Goal: Information Seeking & Learning: Understand process/instructions

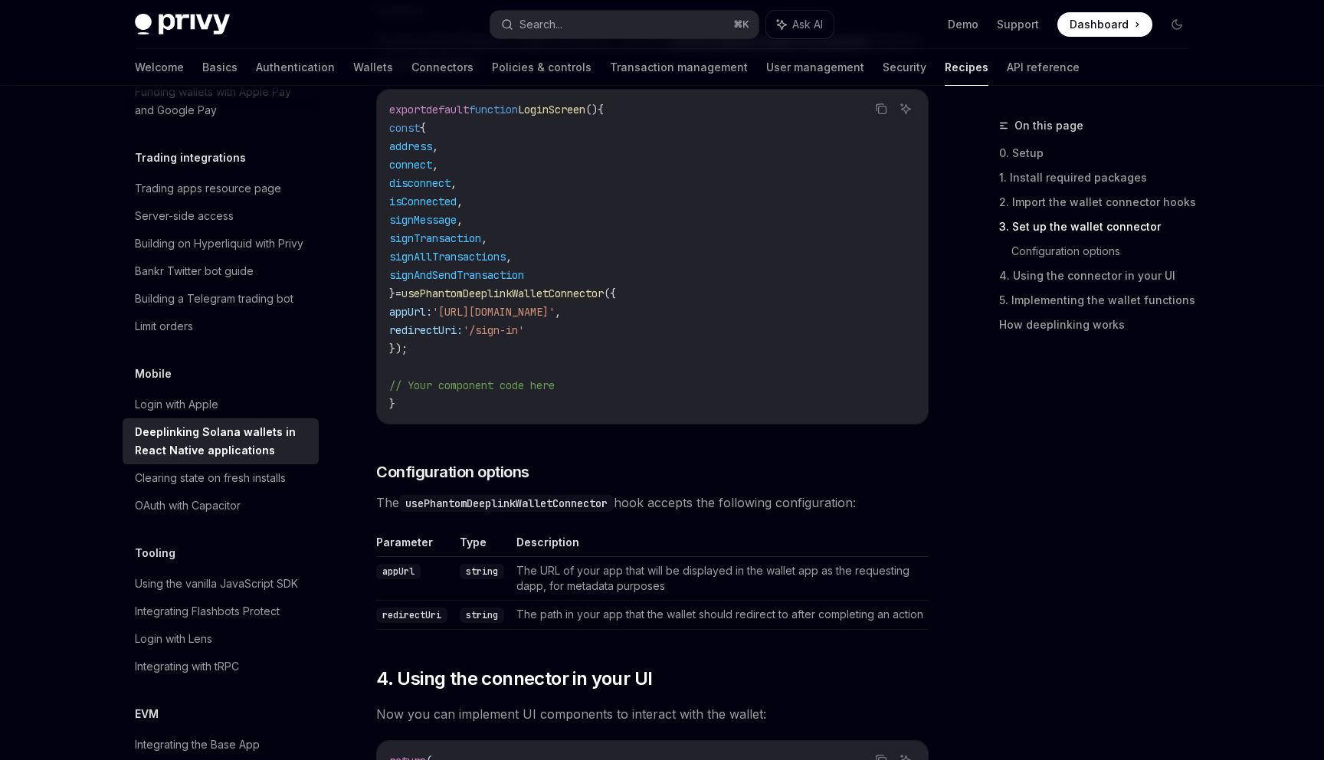
scroll to position [1067, 0]
click at [551, 297] on span "usePhantomDeeplinkWalletConnector" at bounding box center [502, 294] width 202 height 14
copy span "usePhantomDeeplinkWalletConnector"
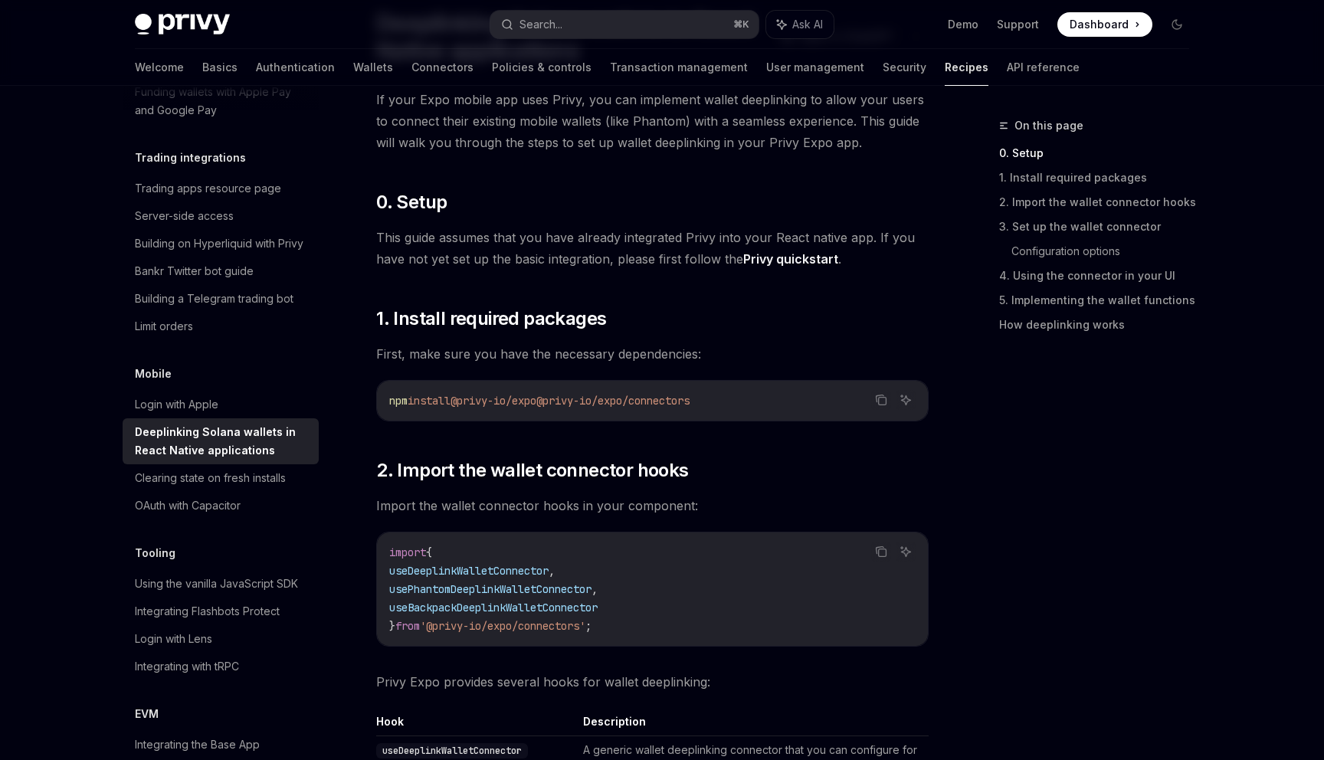
scroll to position [142, 0]
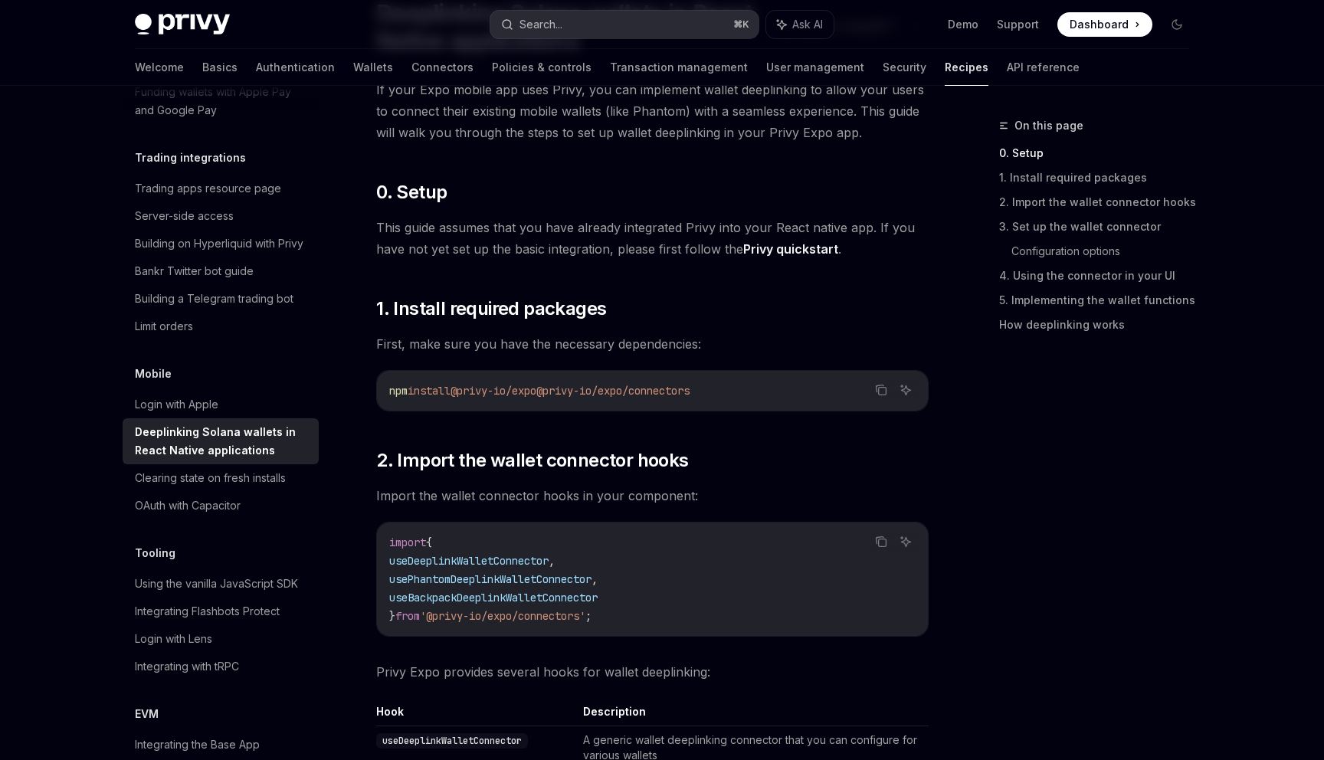
click at [574, 27] on button "Search... ⌘ K" at bounding box center [624, 25] width 268 height 28
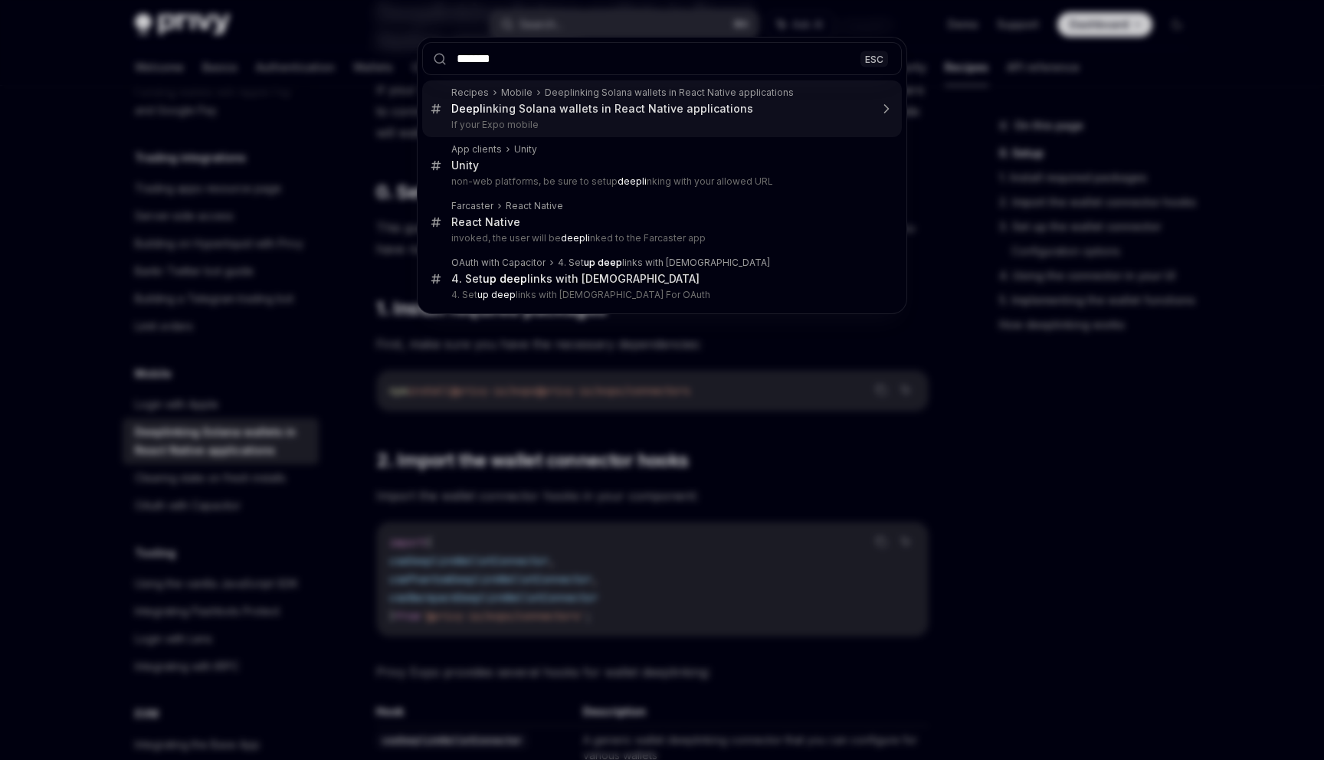
type input "********"
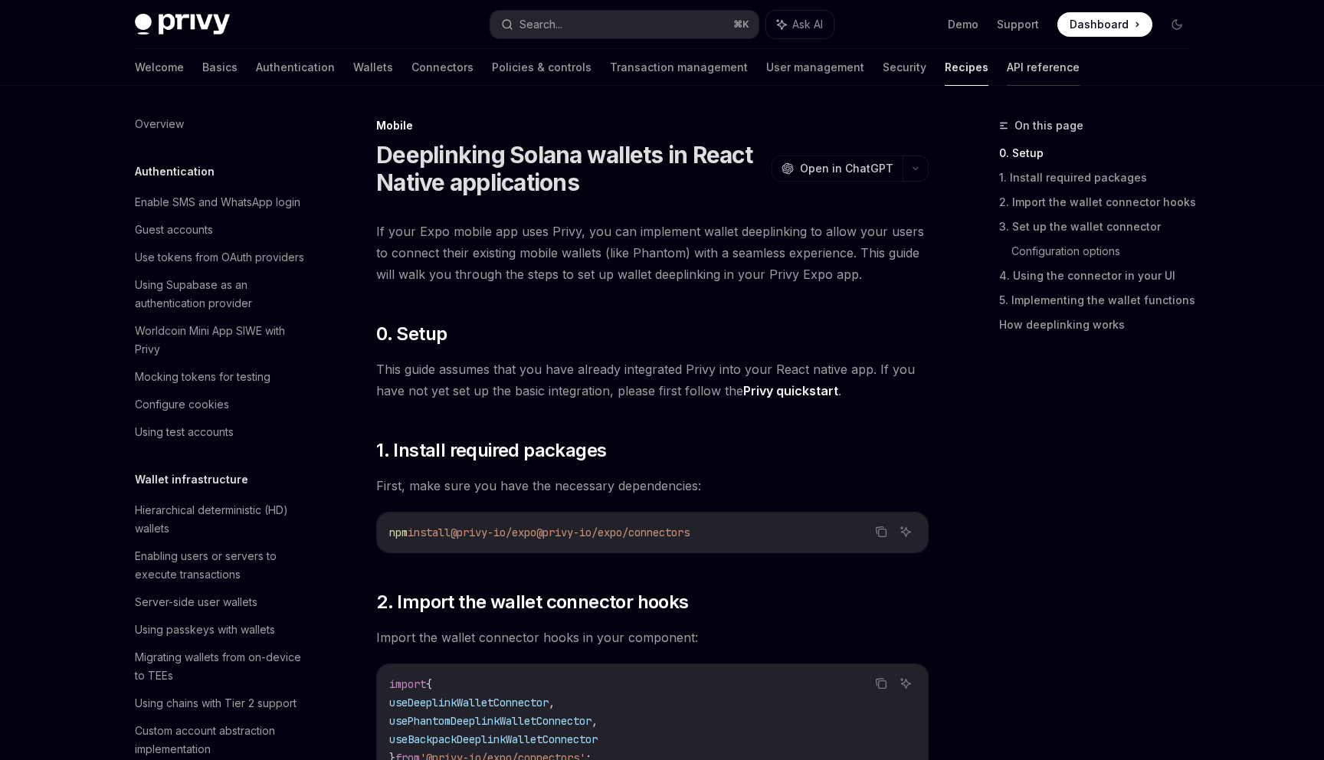
click at [1007, 71] on link "API reference" at bounding box center [1043, 67] width 73 height 37
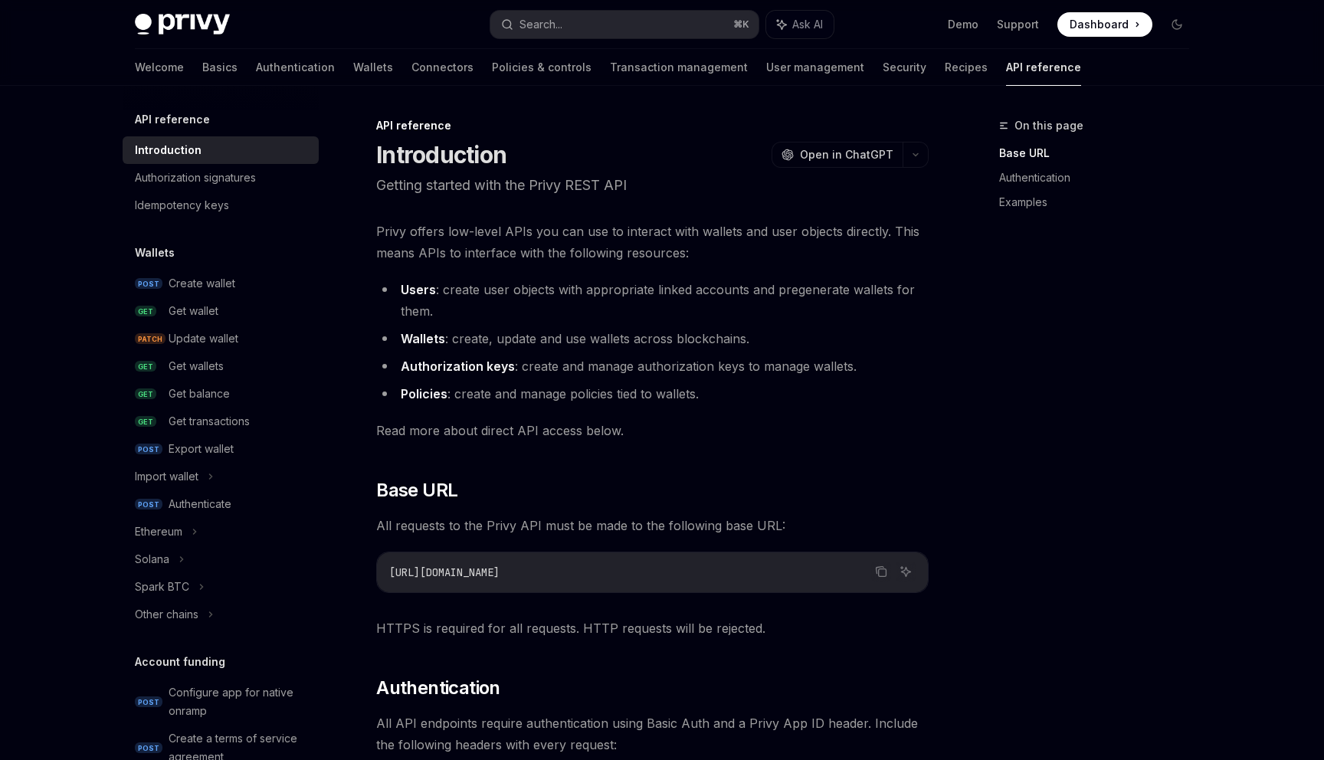
type textarea "*"
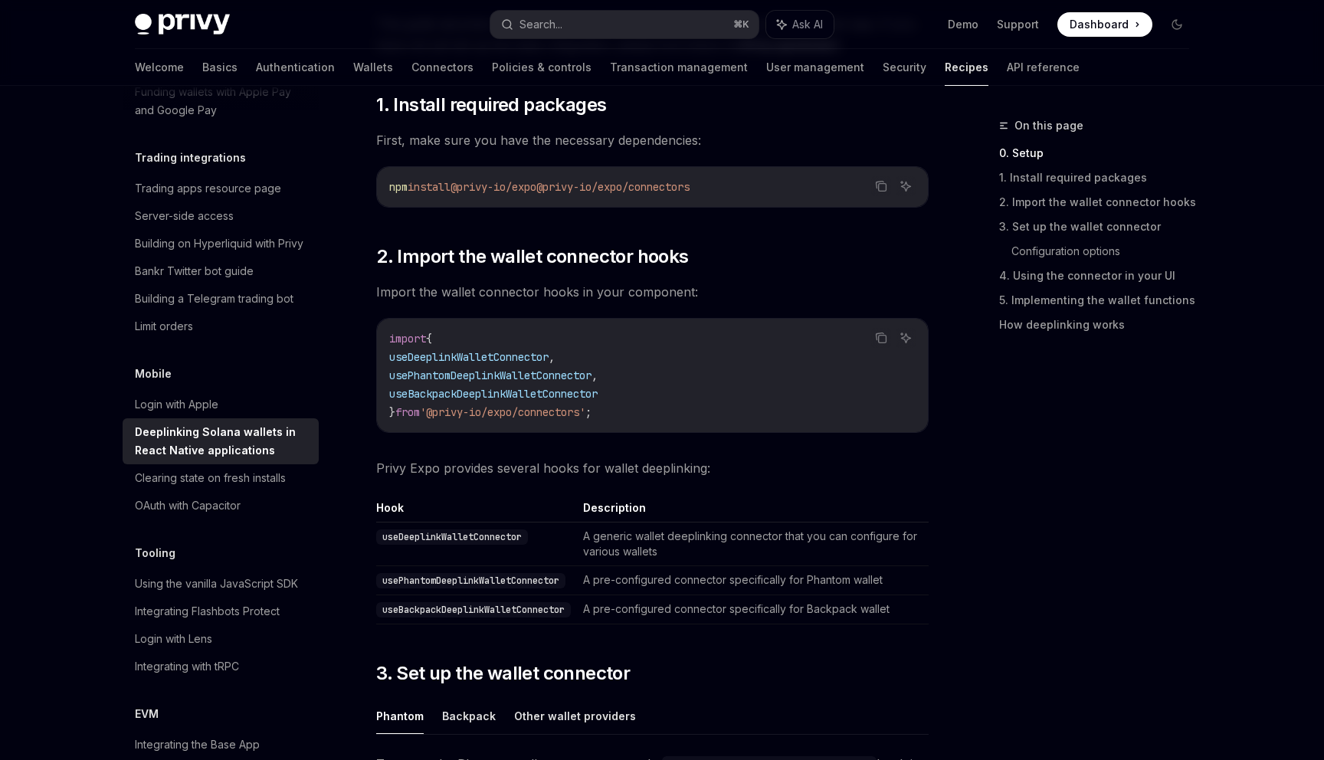
scroll to position [367, 0]
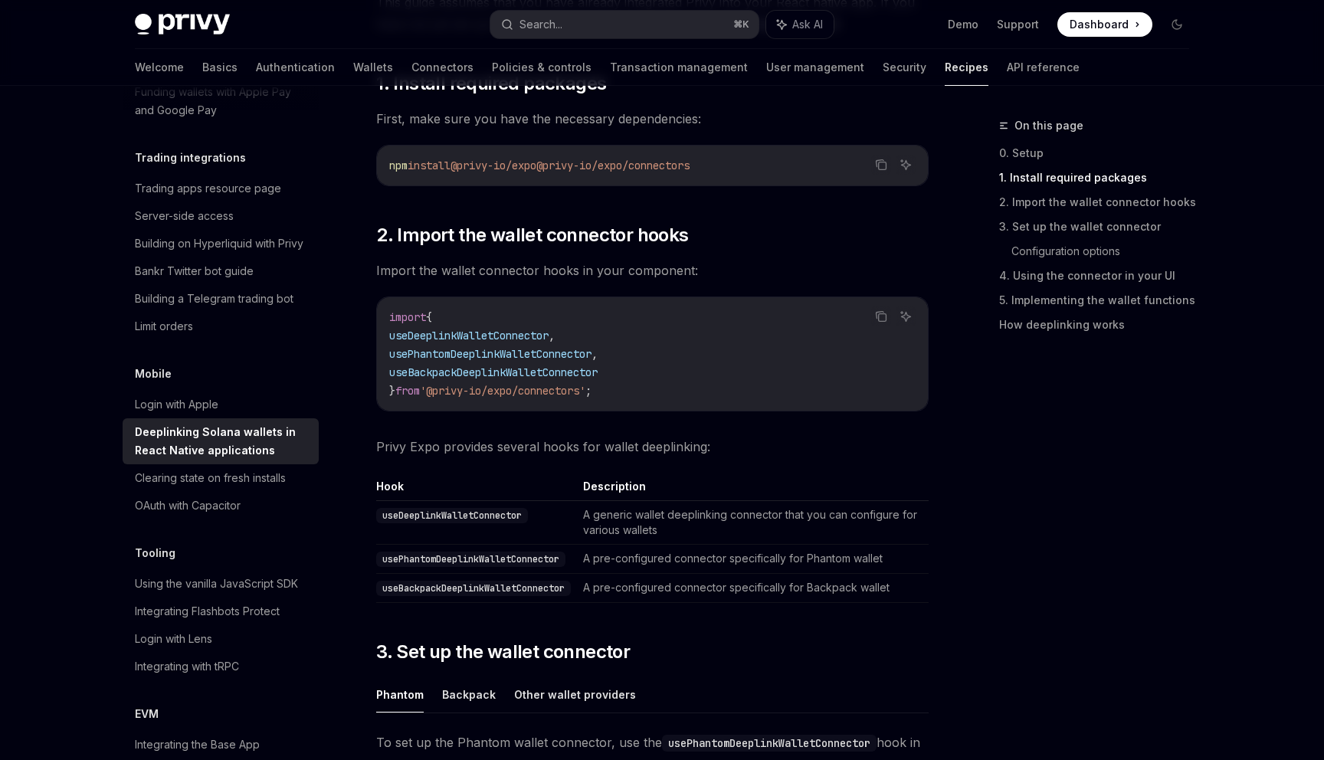
click at [505, 338] on span "useDeeplinkWalletConnector" at bounding box center [468, 336] width 159 height 14
copy span "useDeeplinkWalletConnector"
click at [671, 356] on code "import { useDeeplinkWalletConnector , usePhantomDeeplinkWalletConnector , useBa…" at bounding box center [652, 354] width 526 height 92
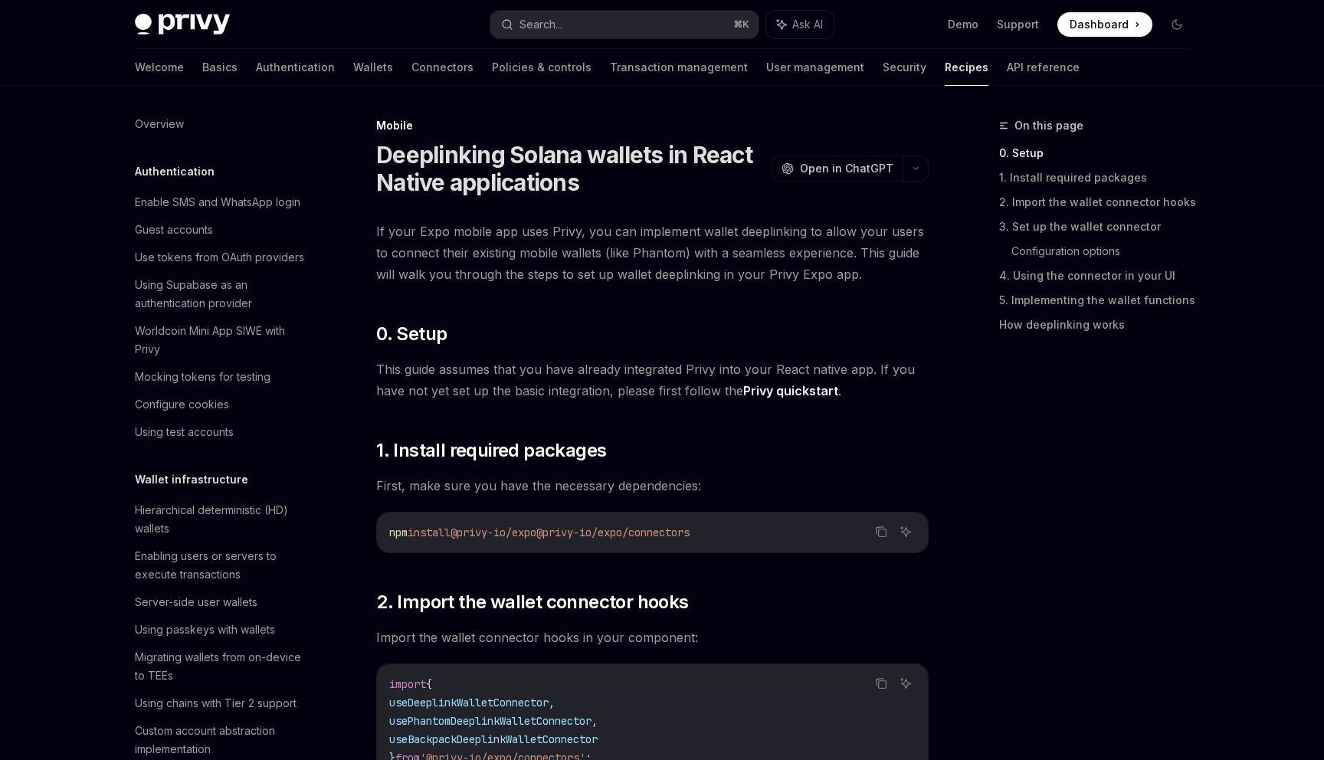
scroll to position [1540, 0]
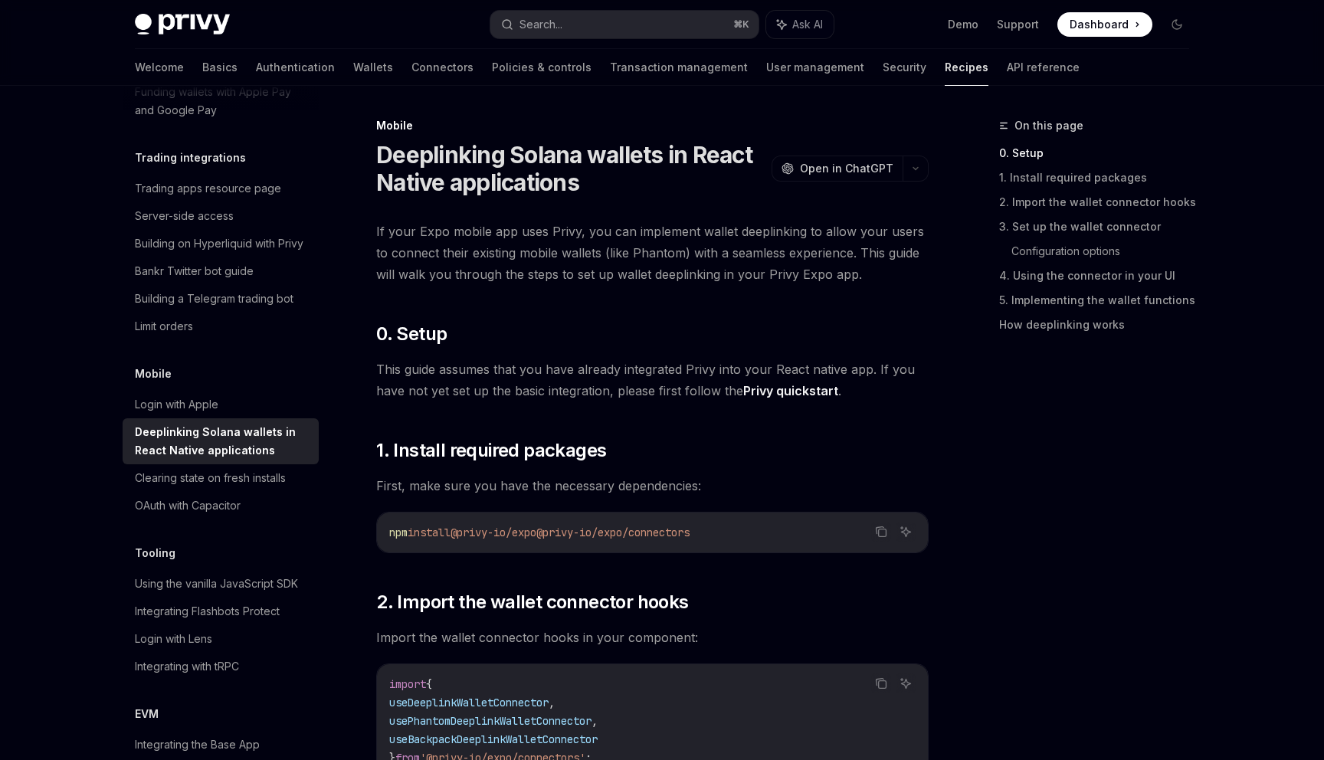
click at [813, 395] on link "Privy quickstart" at bounding box center [790, 391] width 95 height 16
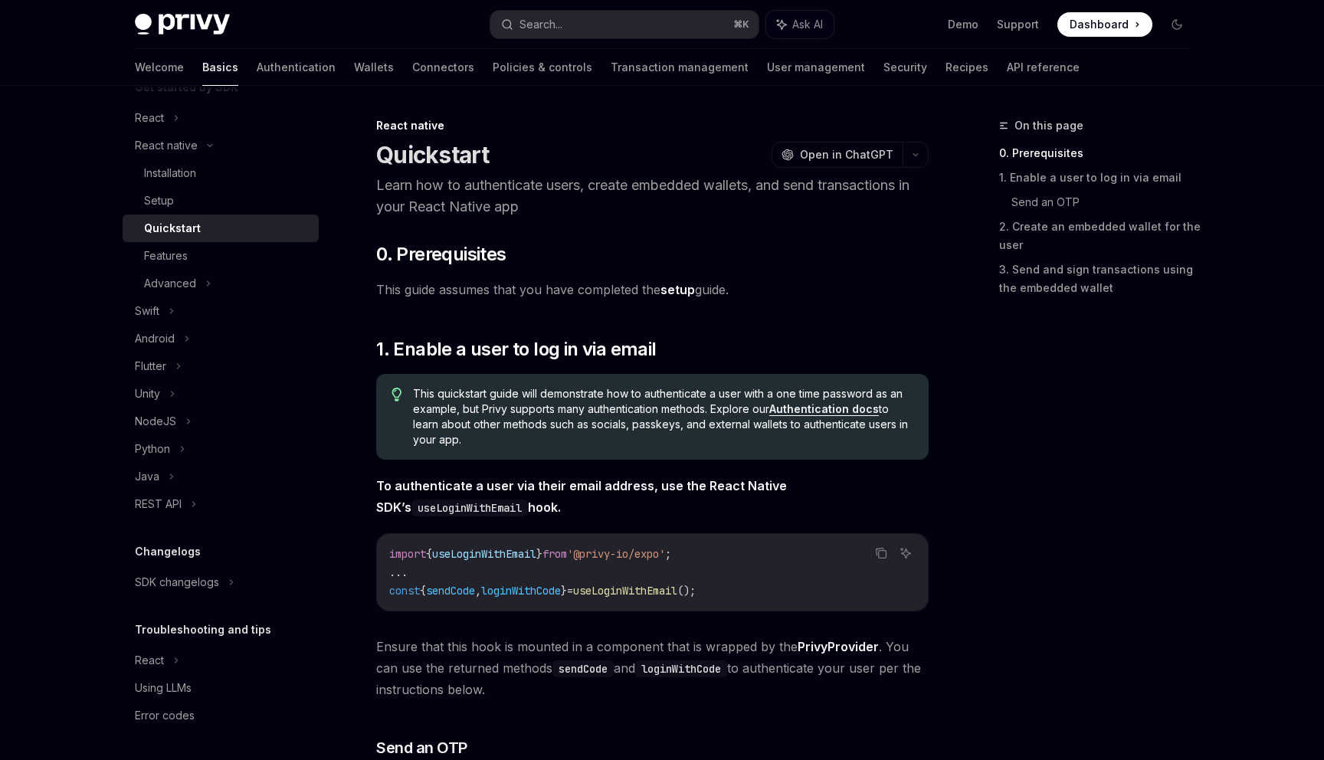
type textarea "*"
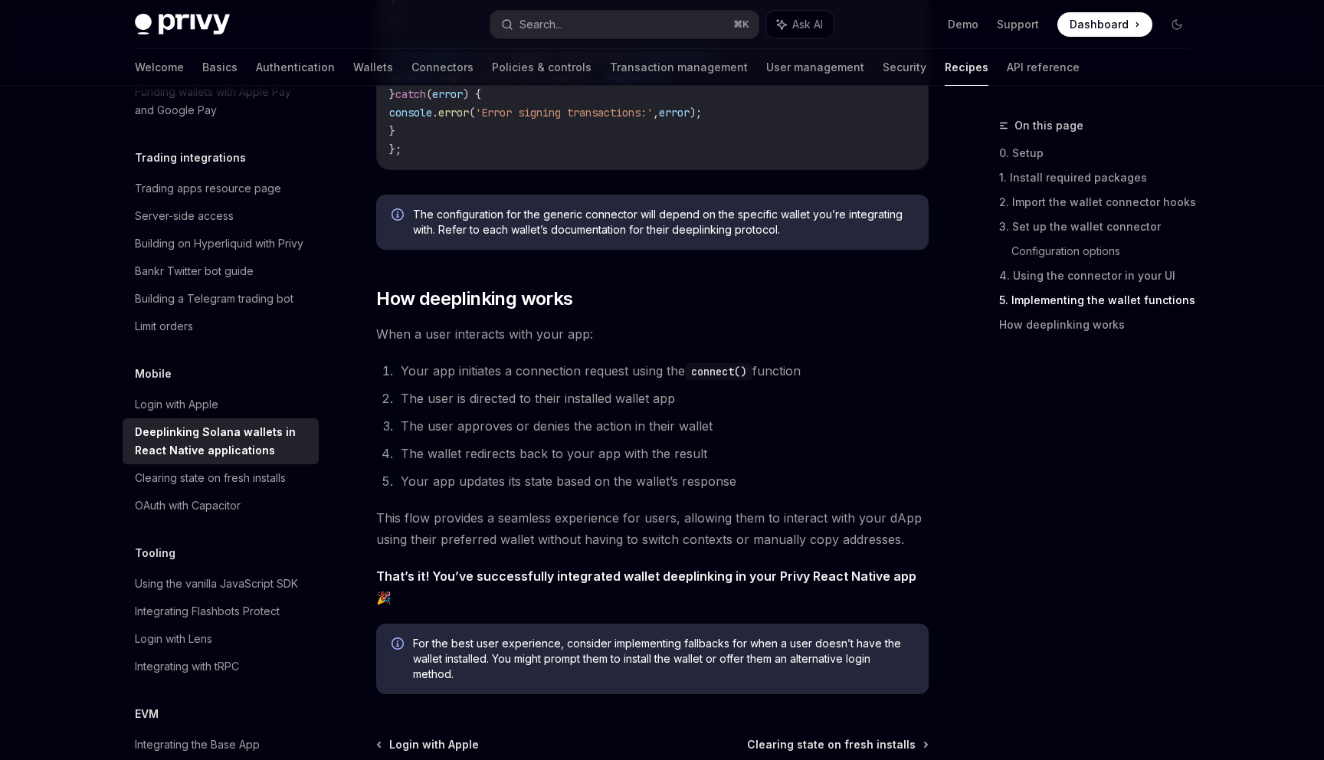
scroll to position [3517, 0]
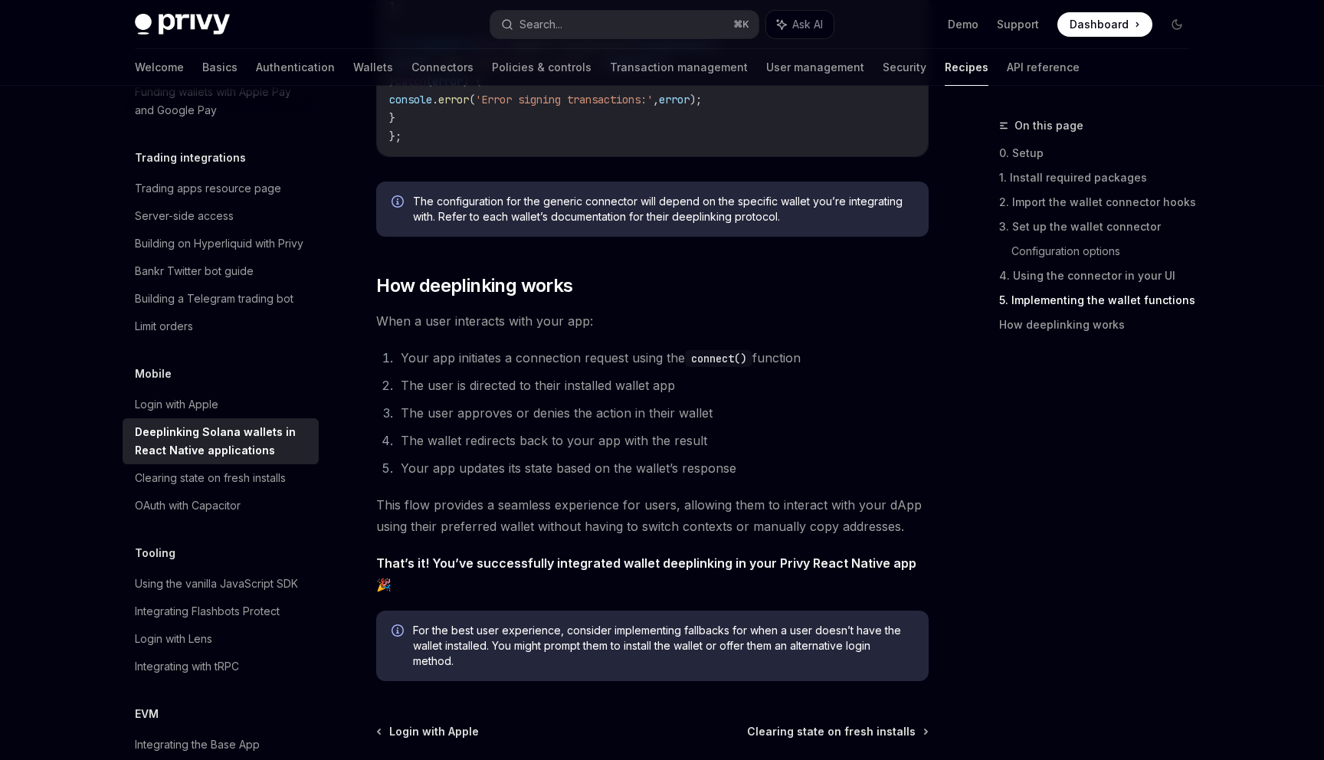
click at [459, 332] on span "When a user interacts with your app:" at bounding box center [652, 320] width 552 height 21
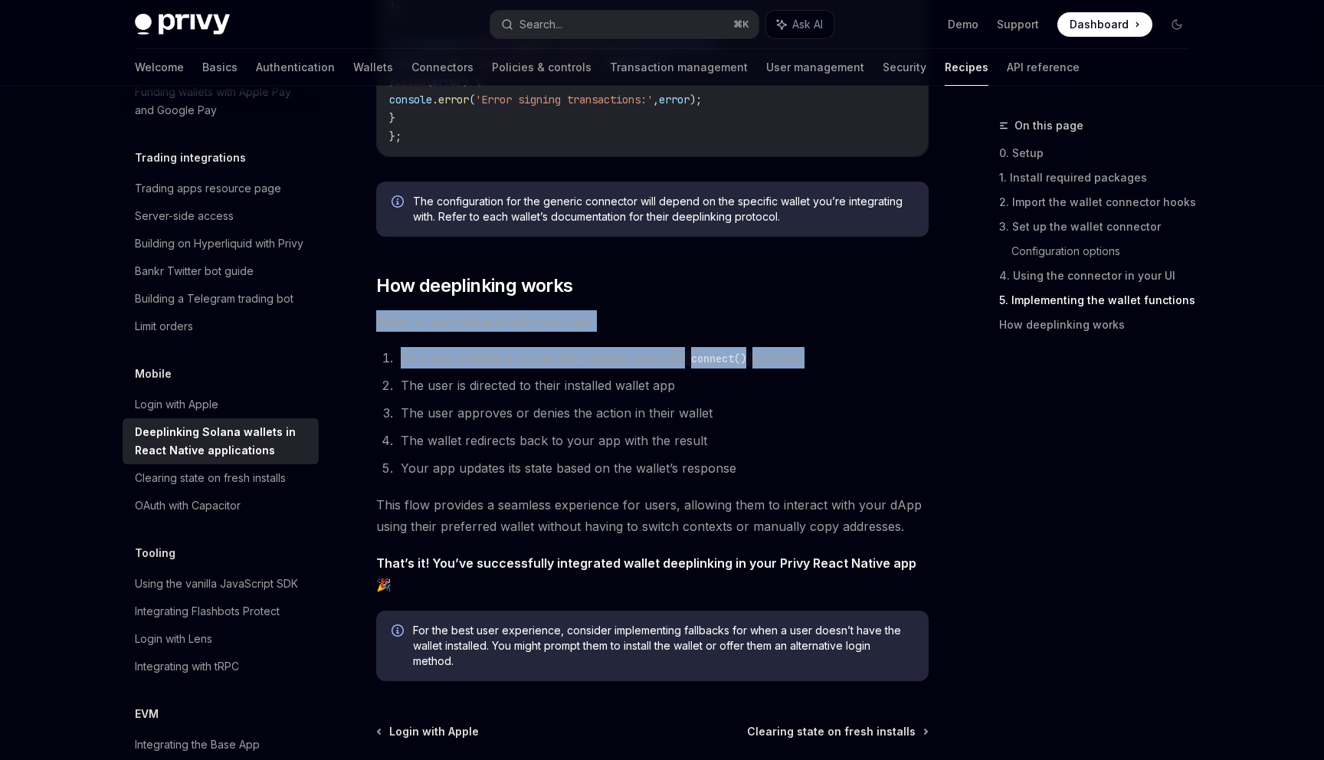
drag, startPoint x: 459, startPoint y: 333, endPoint x: 478, endPoint y: 364, distance: 36.1
click at [478, 364] on li "Your app initiates a connection request using the connect() function" at bounding box center [662, 357] width 532 height 21
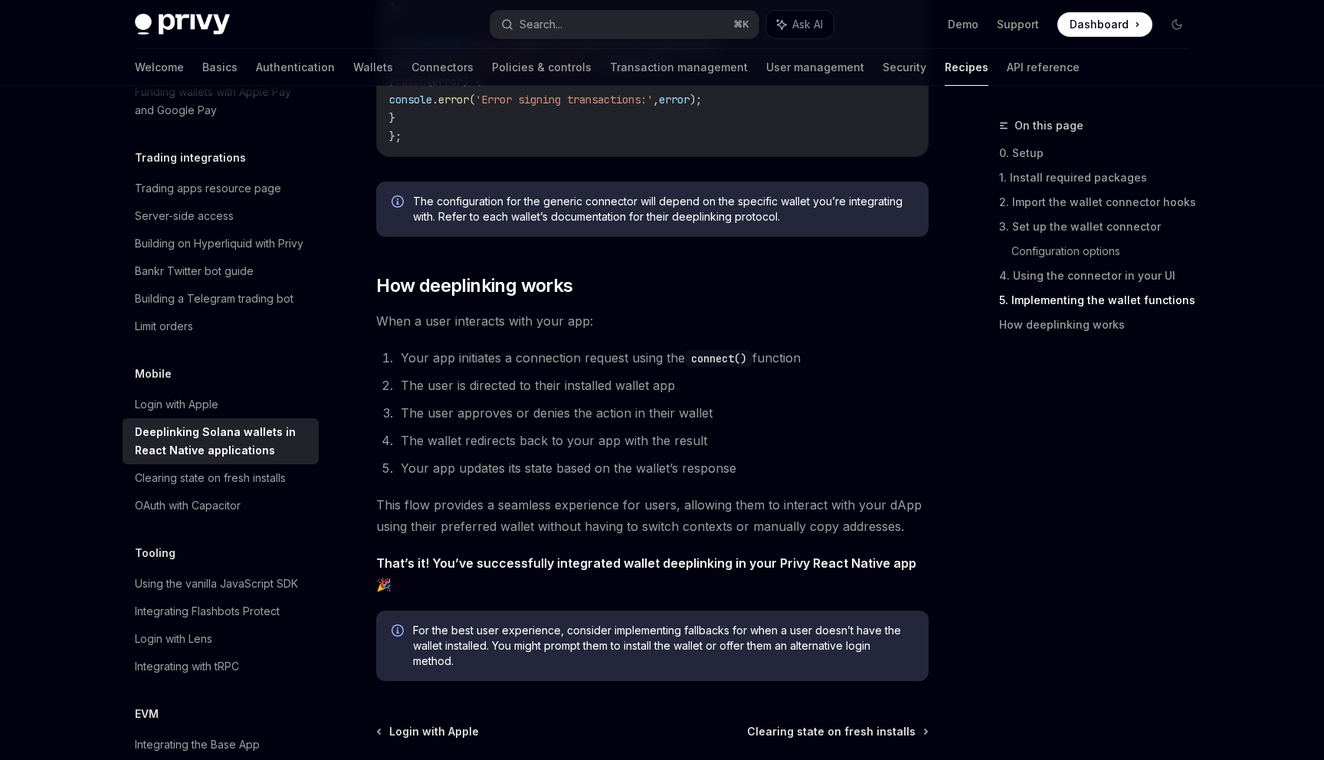
click at [490, 368] on li "Your app initiates a connection request using the connect() function" at bounding box center [662, 357] width 532 height 21
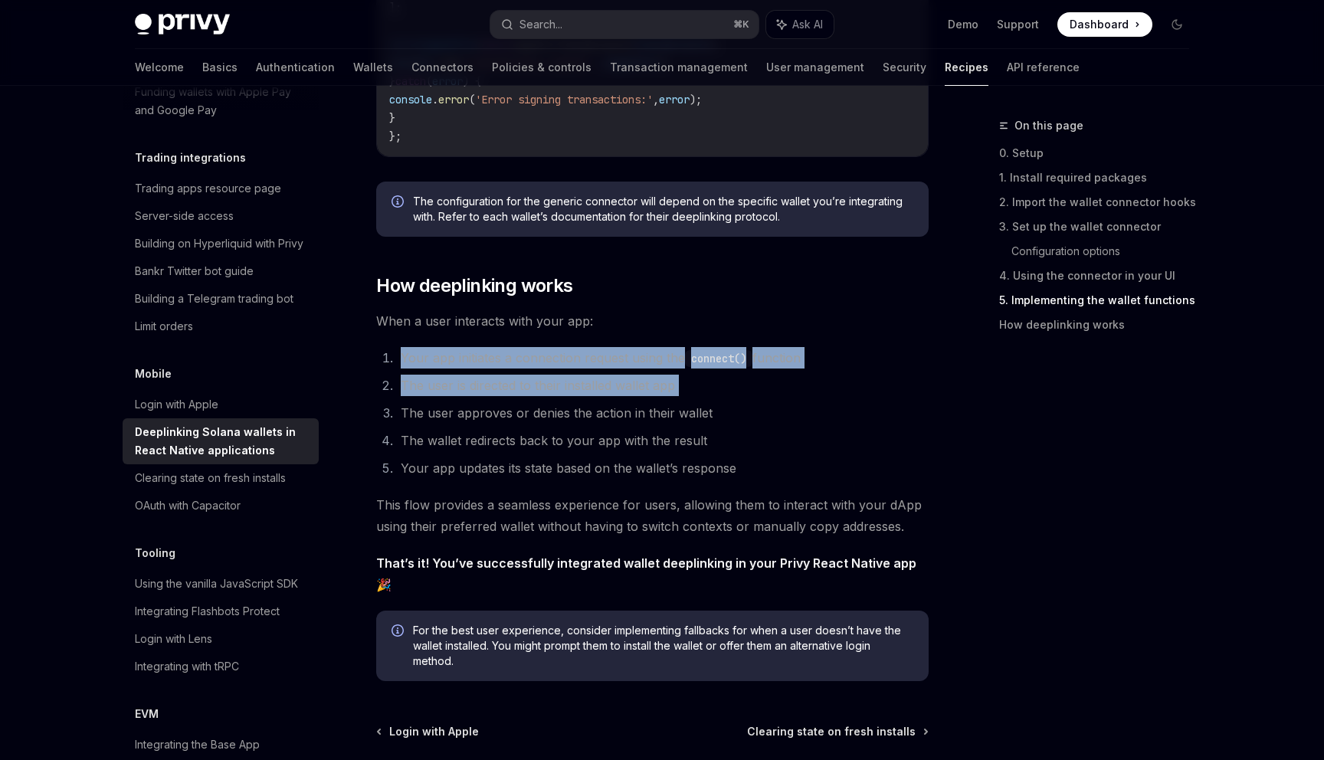
drag, startPoint x: 490, startPoint y: 368, endPoint x: 490, endPoint y: 390, distance: 21.5
click at [490, 390] on ol "Your app initiates a connection request using the connect() function The user i…" at bounding box center [652, 413] width 552 height 132
click at [490, 390] on li "The user is directed to their installed wallet app" at bounding box center [662, 385] width 532 height 21
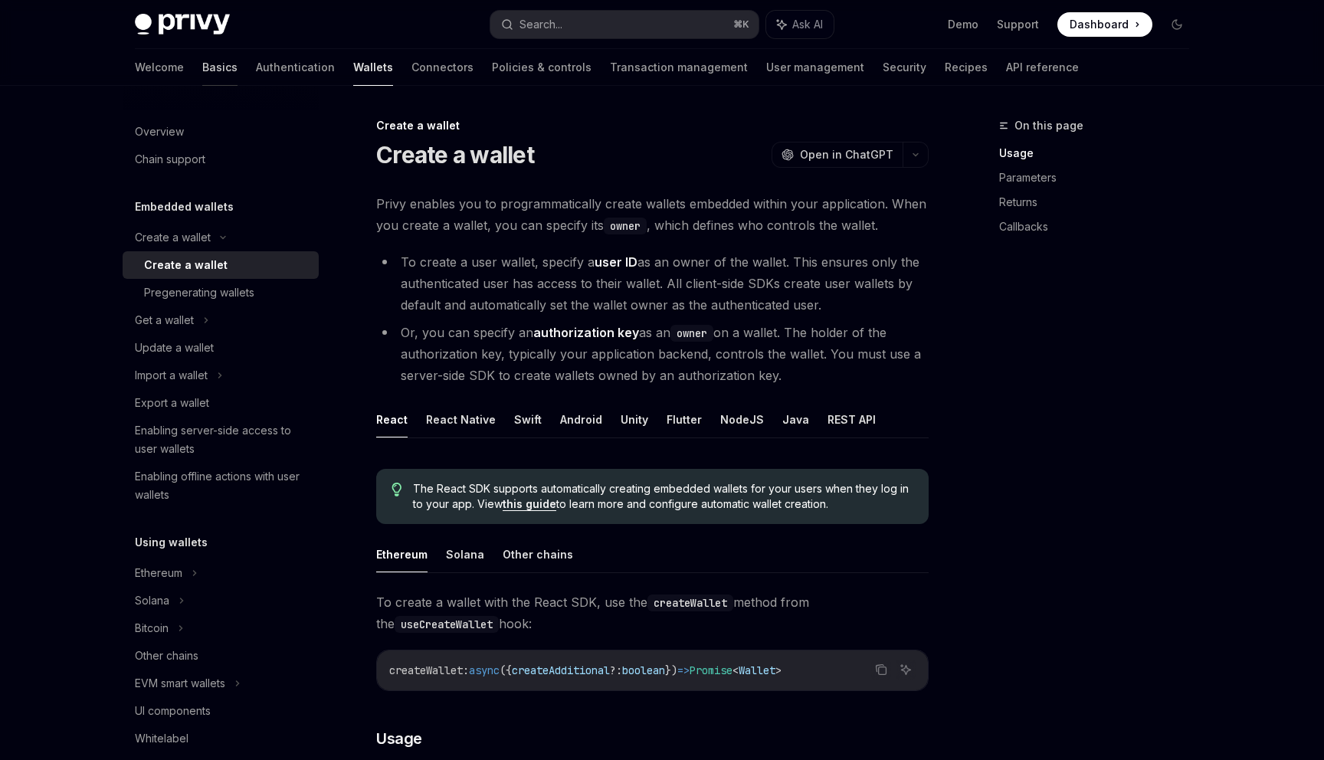
click at [202, 64] on link "Basics" at bounding box center [219, 67] width 35 height 37
type textarea "*"
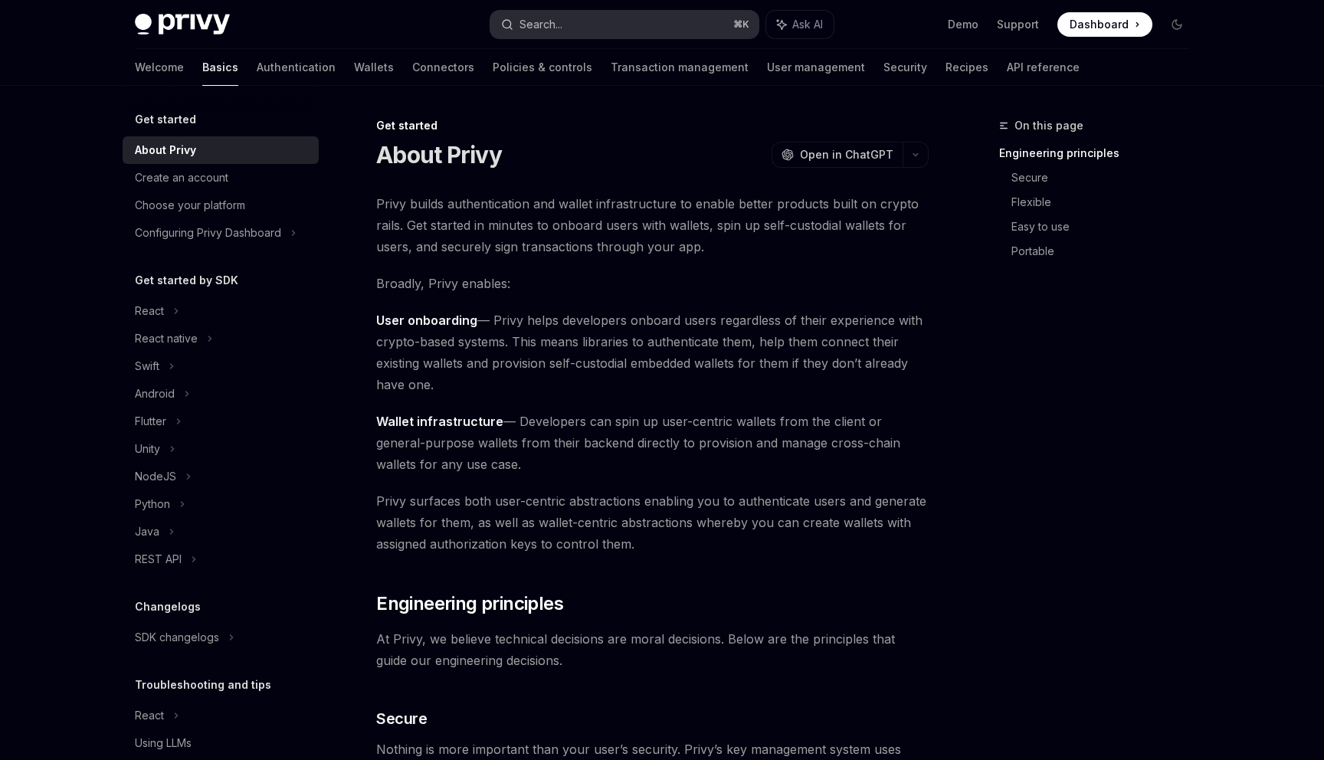
click at [575, 29] on button "Search... ⌘ K" at bounding box center [624, 25] width 268 height 28
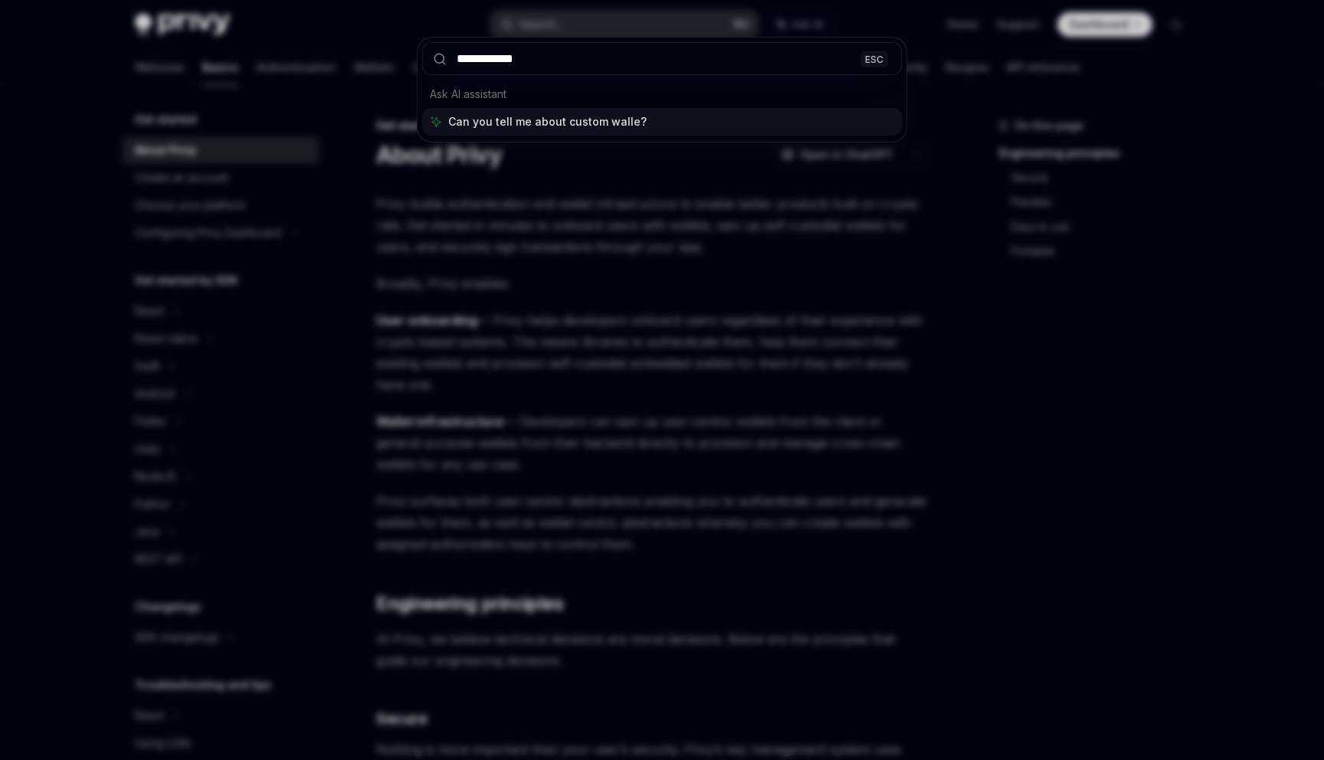
type input "**********"
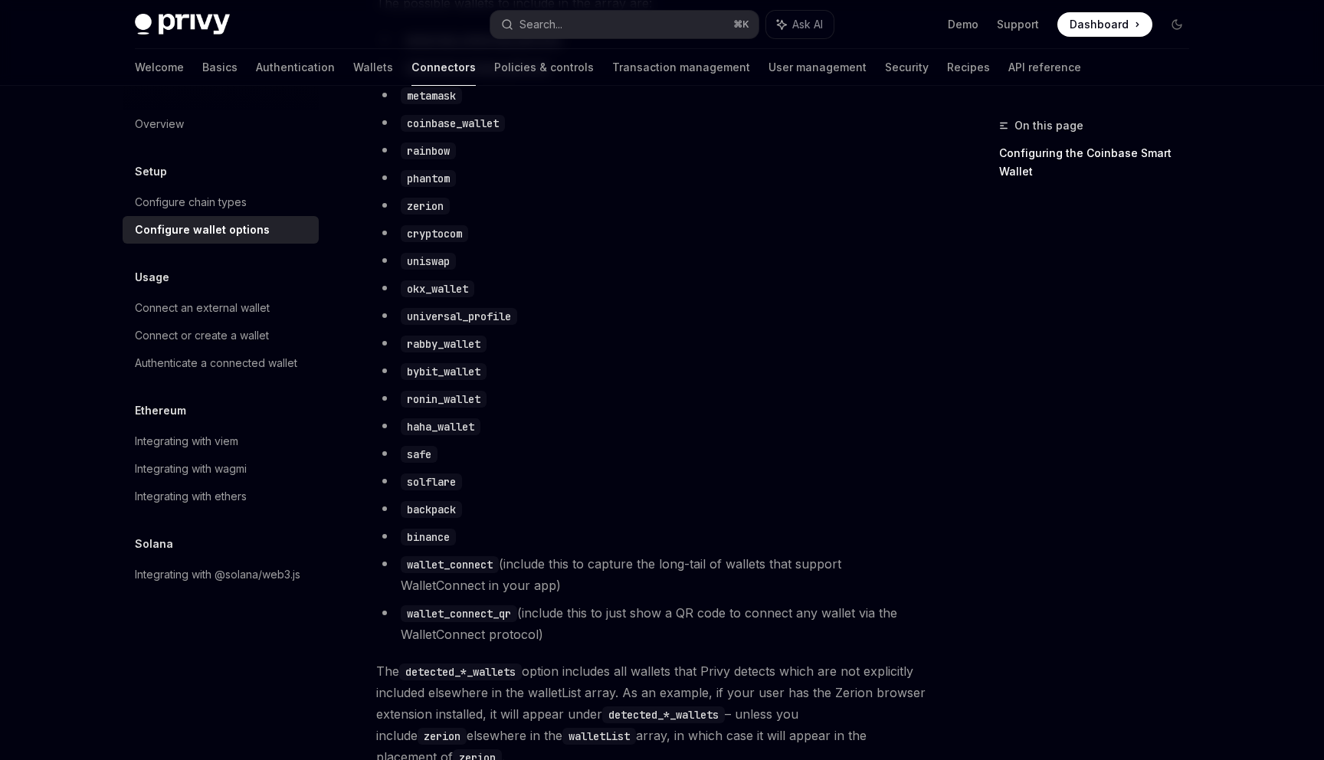
scroll to position [941, 0]
click at [237, 578] on div "Integrating with @solana/web3.js" at bounding box center [217, 574] width 165 height 18
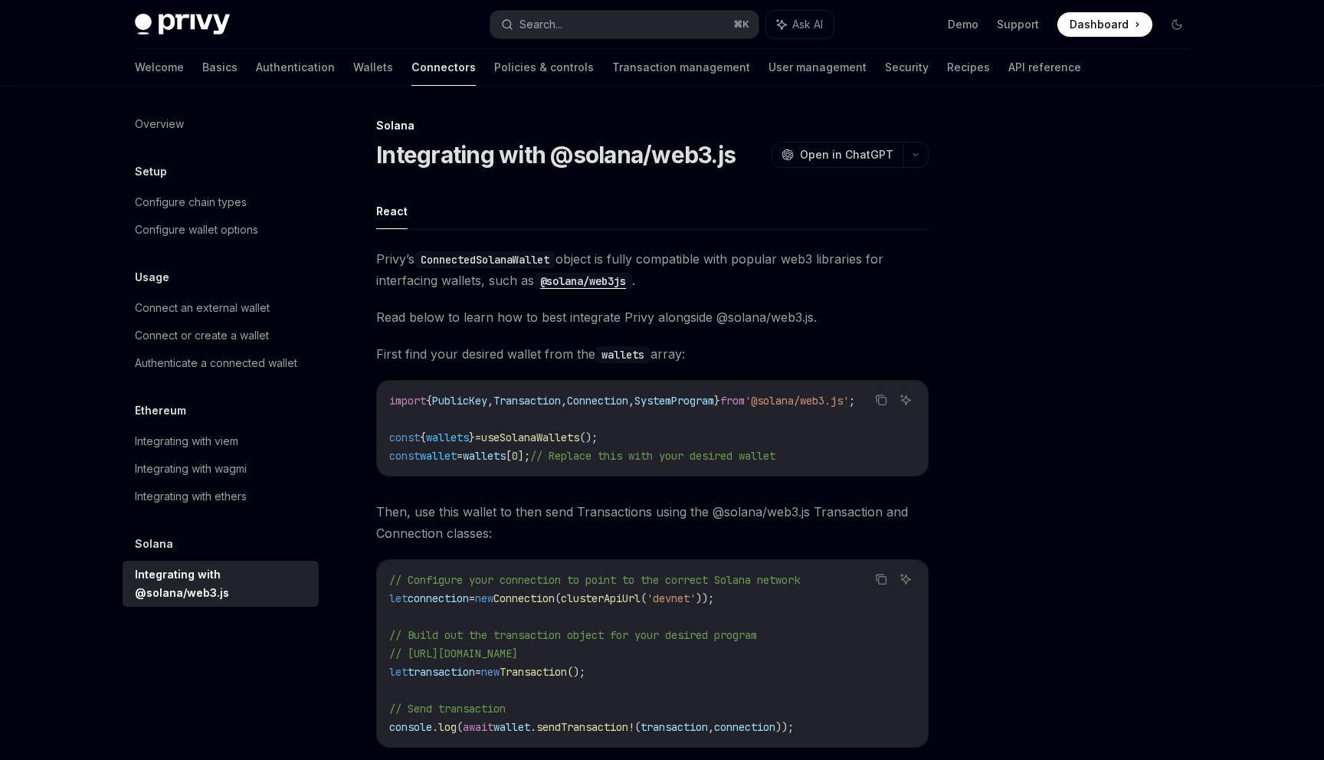
scroll to position [246, 0]
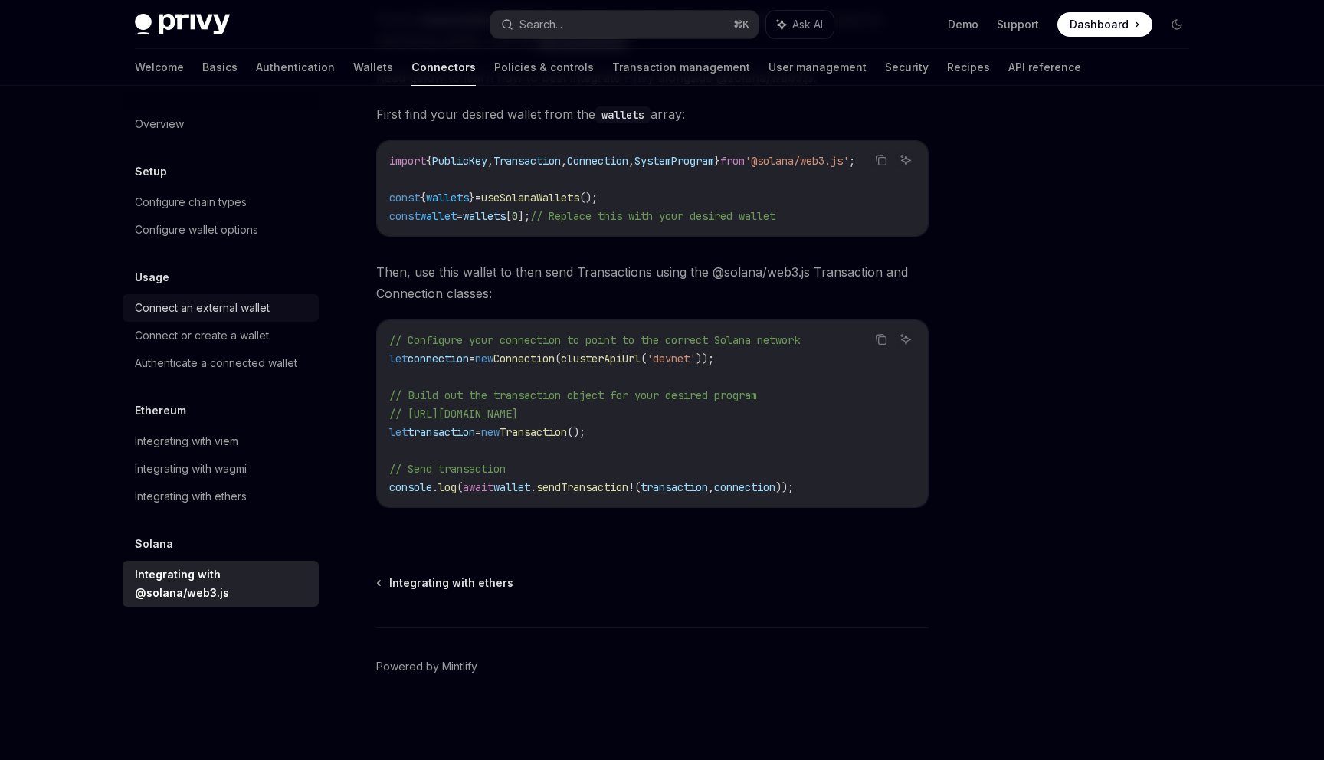
click at [220, 313] on div "Connect an external wallet" at bounding box center [202, 308] width 135 height 18
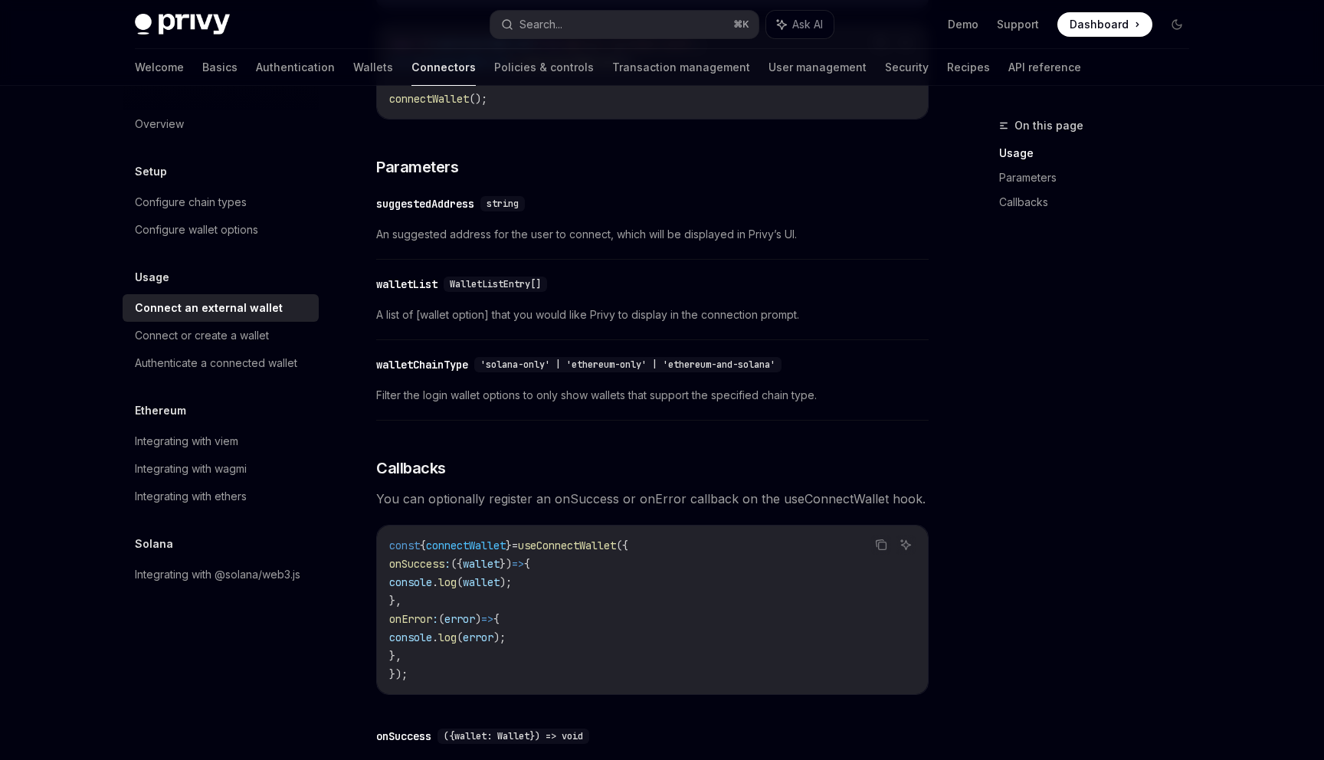
scroll to position [918, 0]
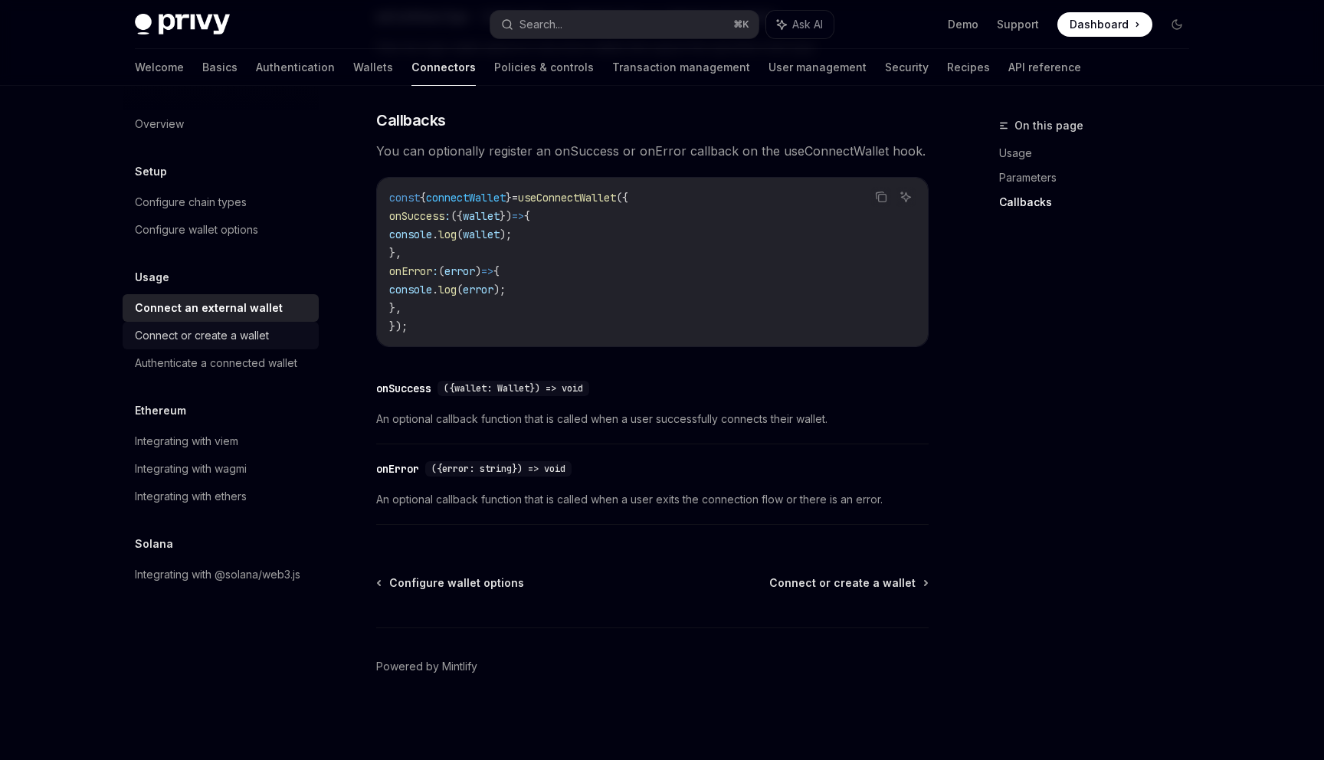
click at [284, 341] on div "Connect or create a wallet" at bounding box center [222, 335] width 175 height 18
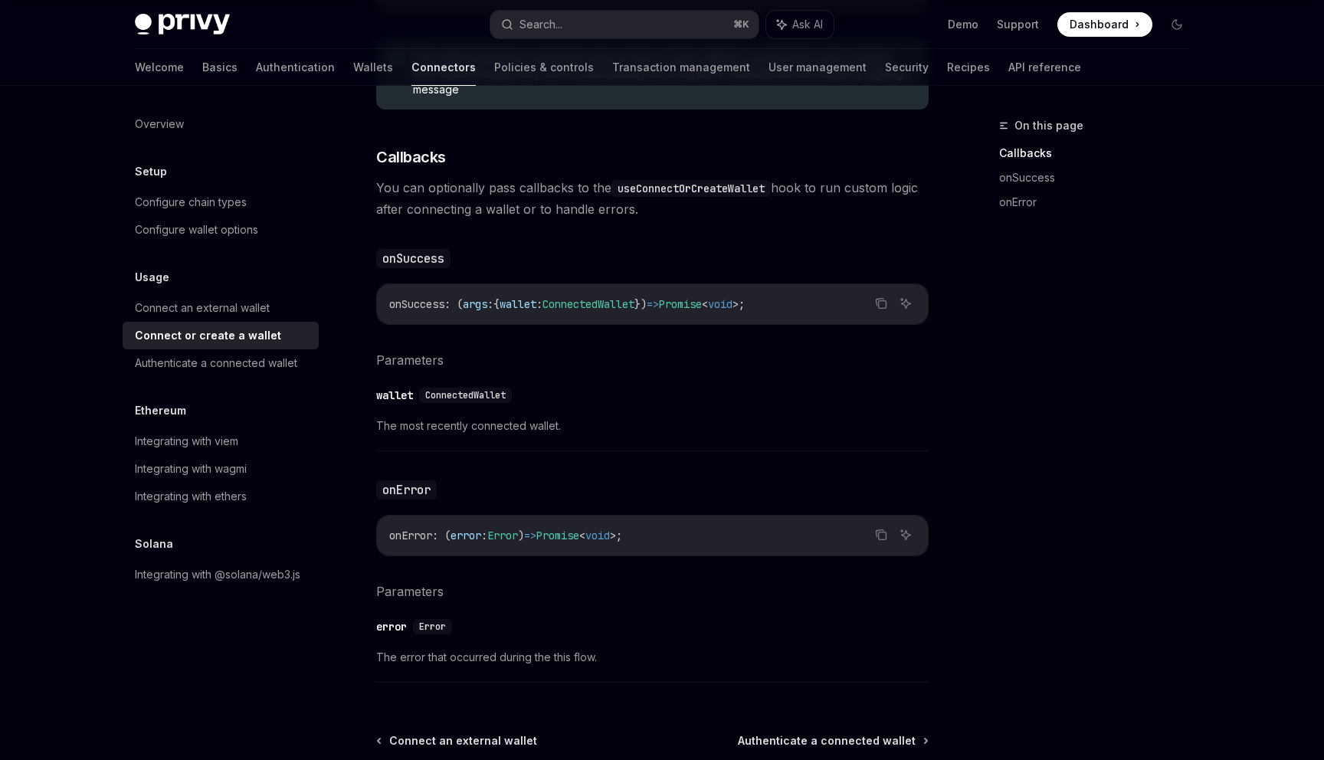
scroll to position [885, 0]
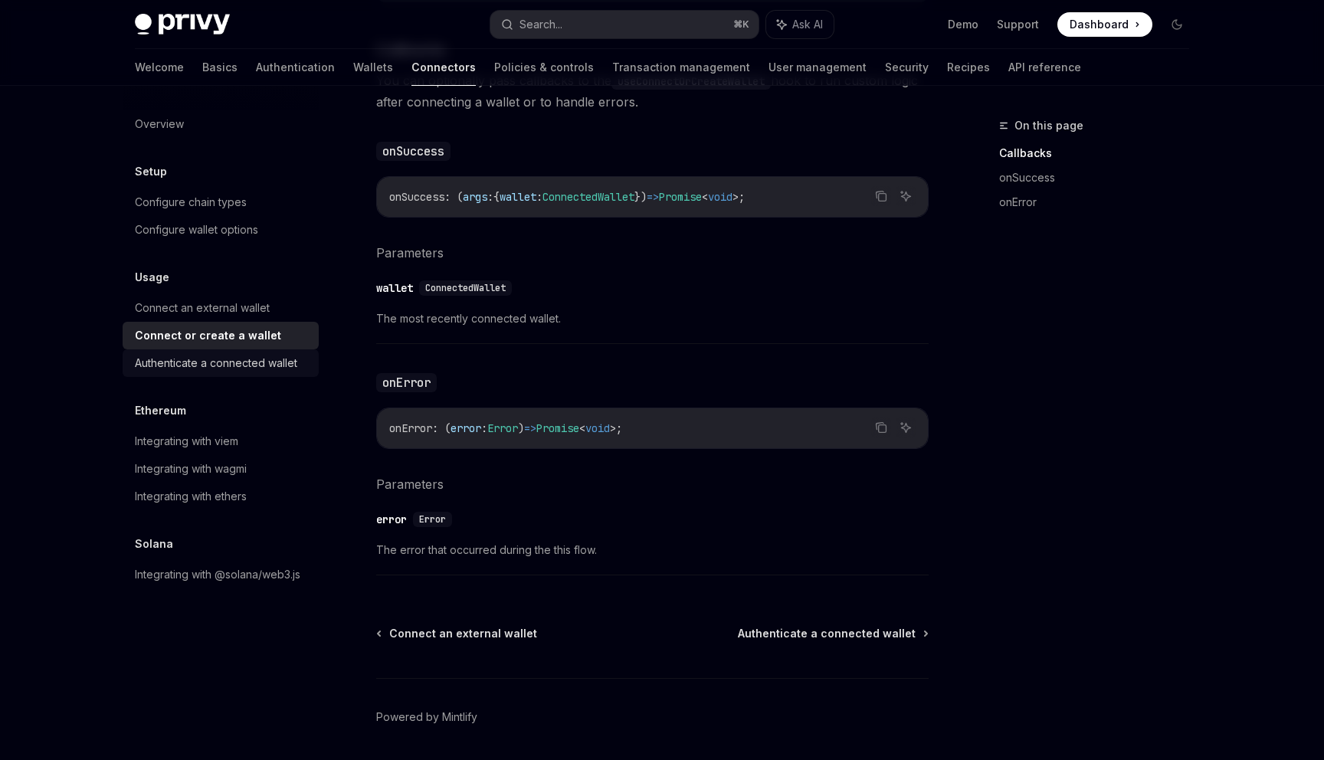
click at [279, 363] on div "Authenticate a connected wallet" at bounding box center [216, 363] width 162 height 18
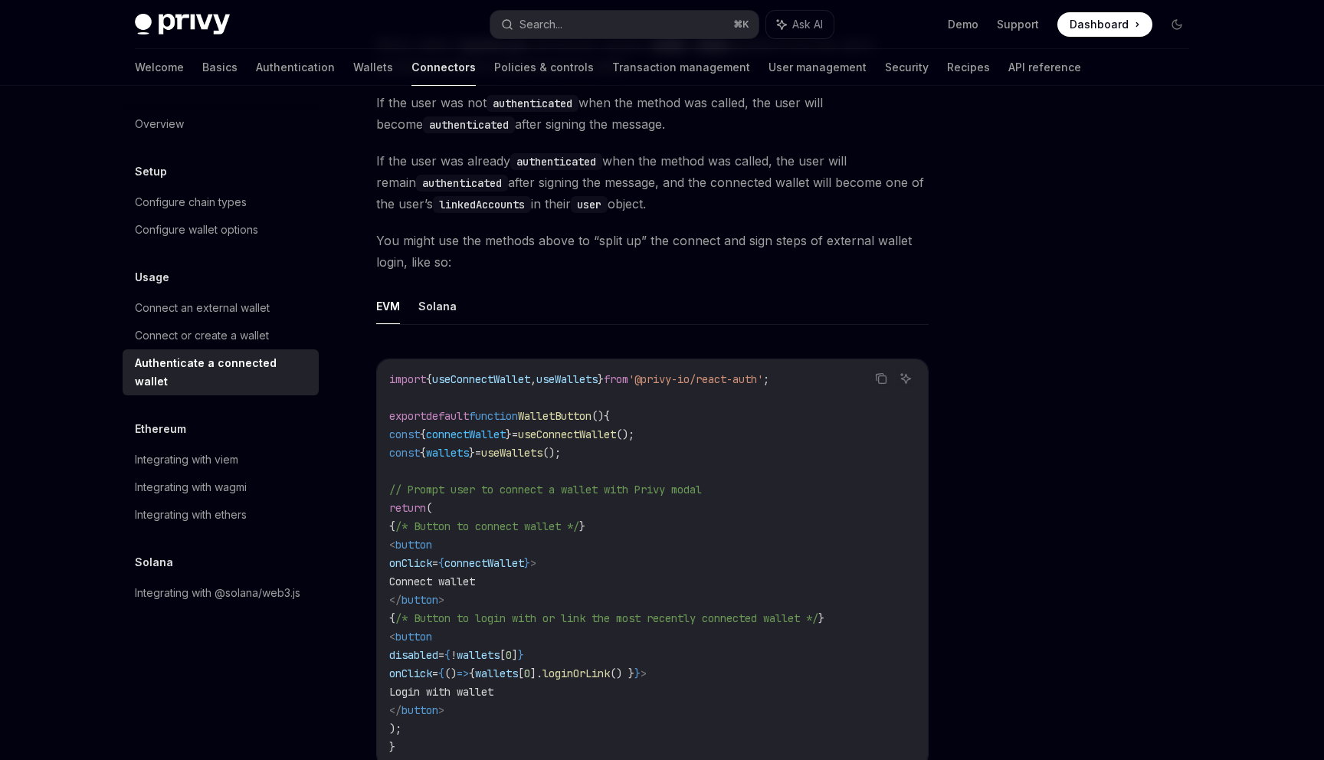
scroll to position [859, 0]
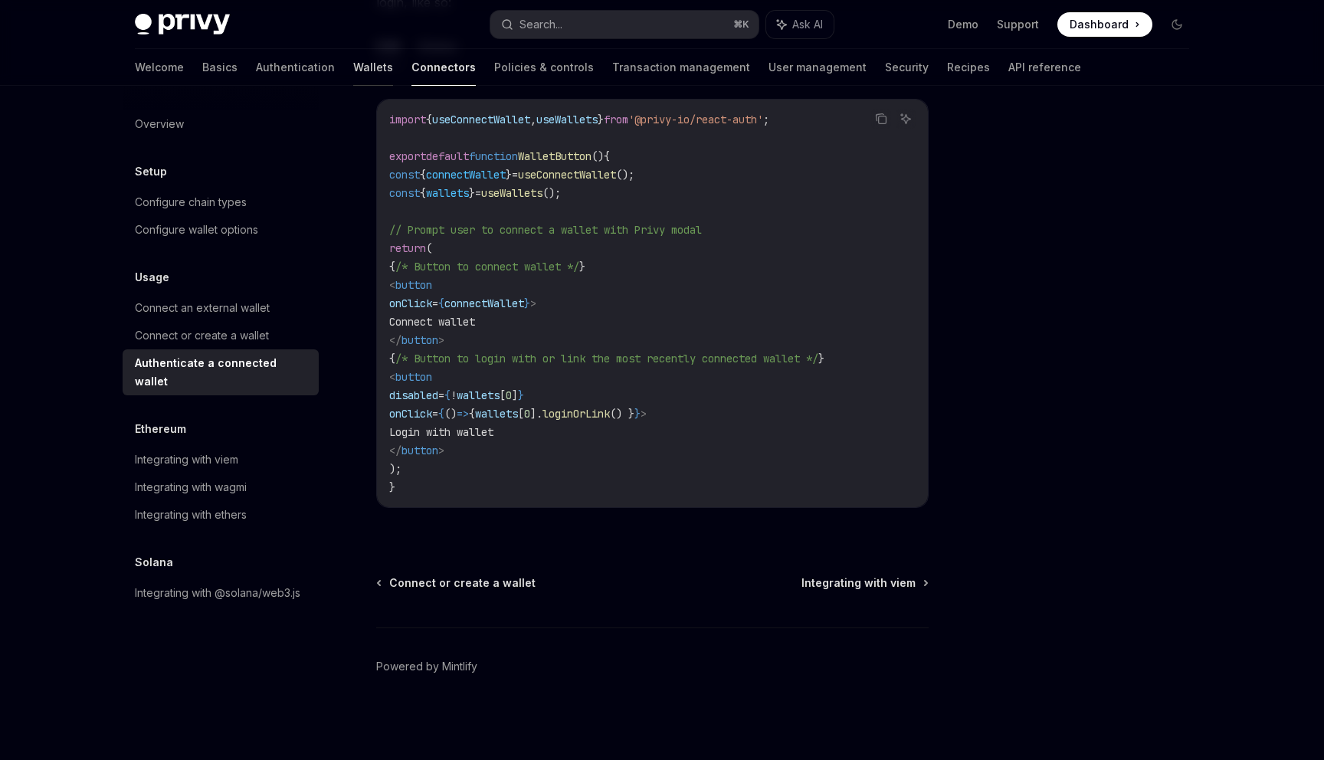
click at [353, 74] on link "Wallets" at bounding box center [373, 67] width 40 height 37
type textarea "*"
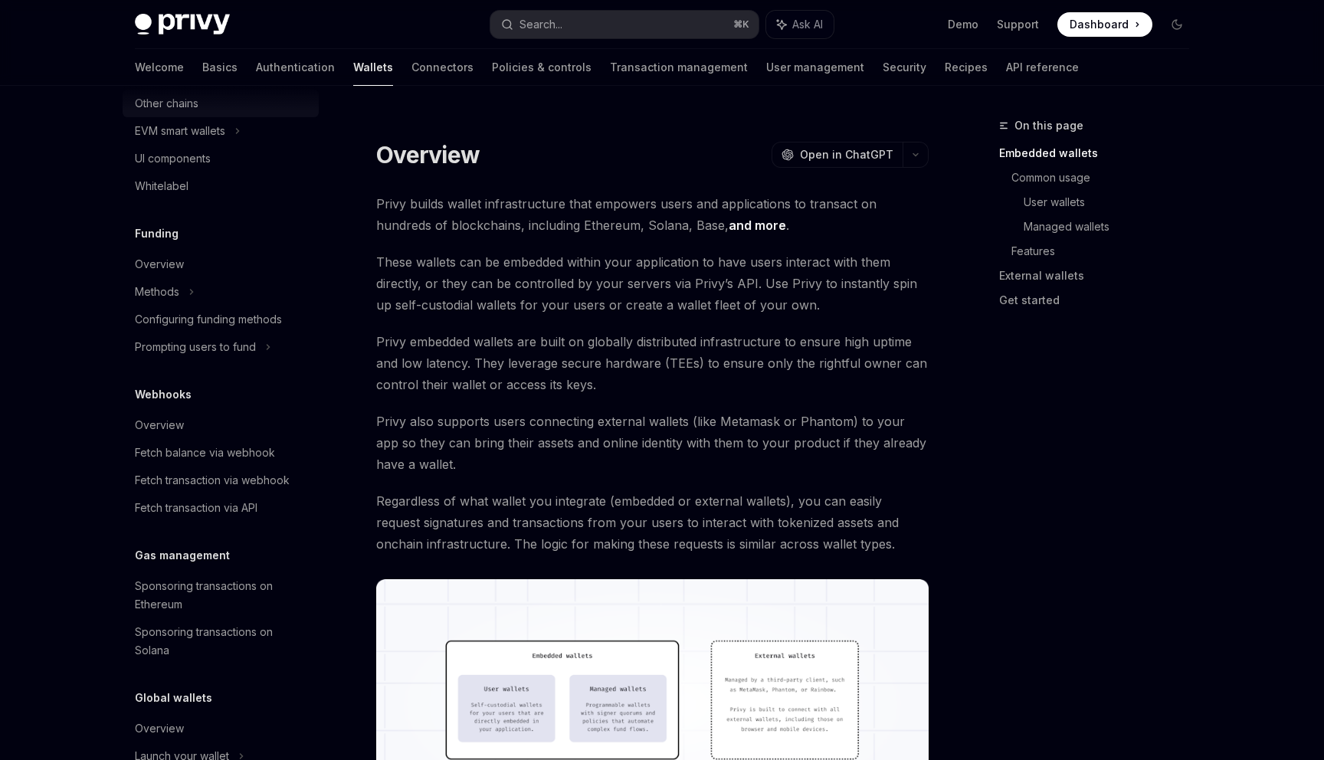
scroll to position [565, 0]
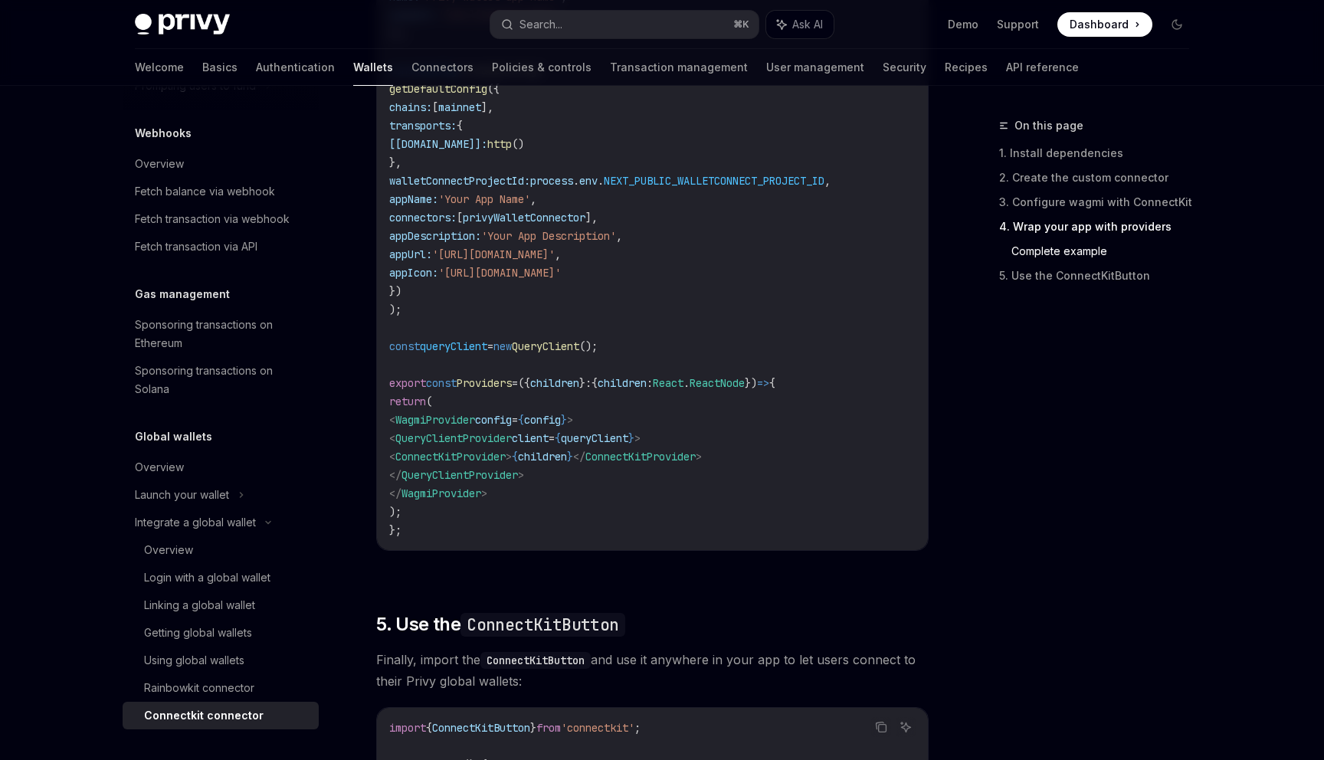
scroll to position [2722, 0]
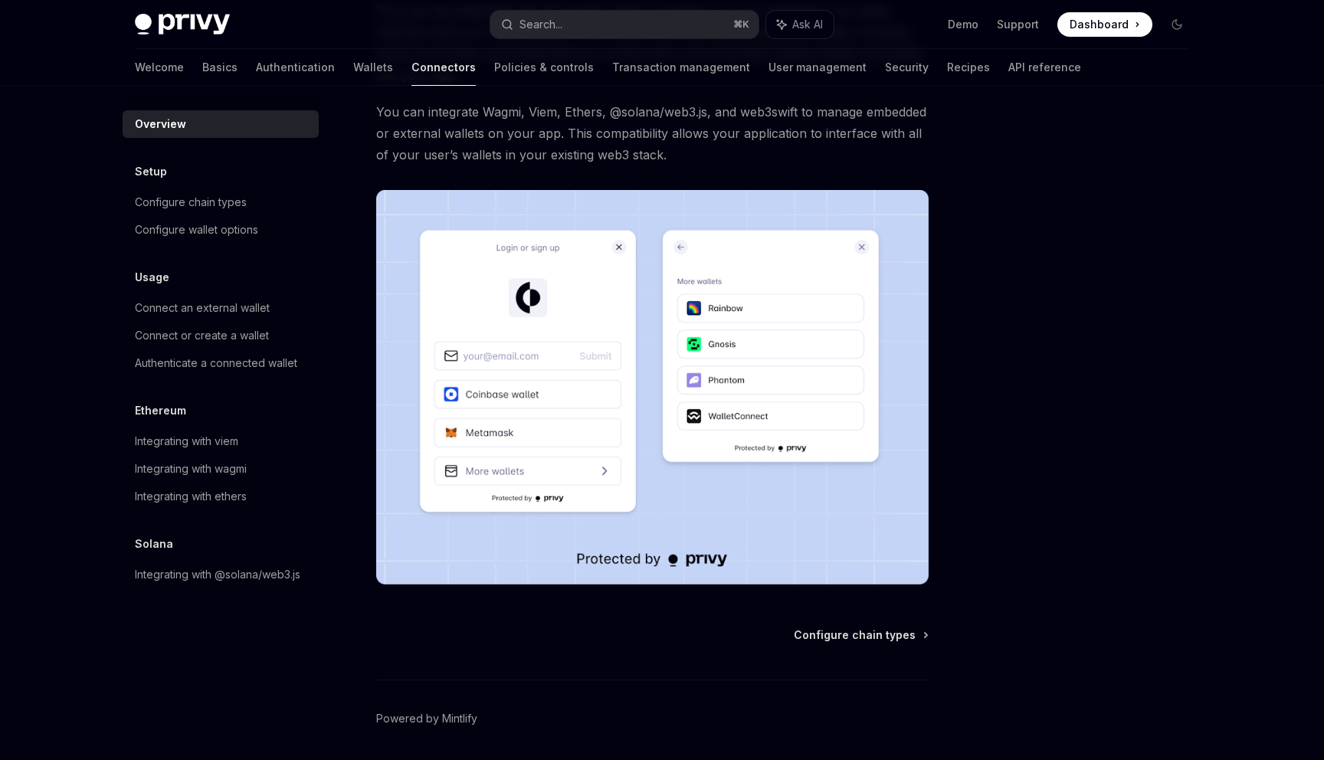
scroll to position [149, 0]
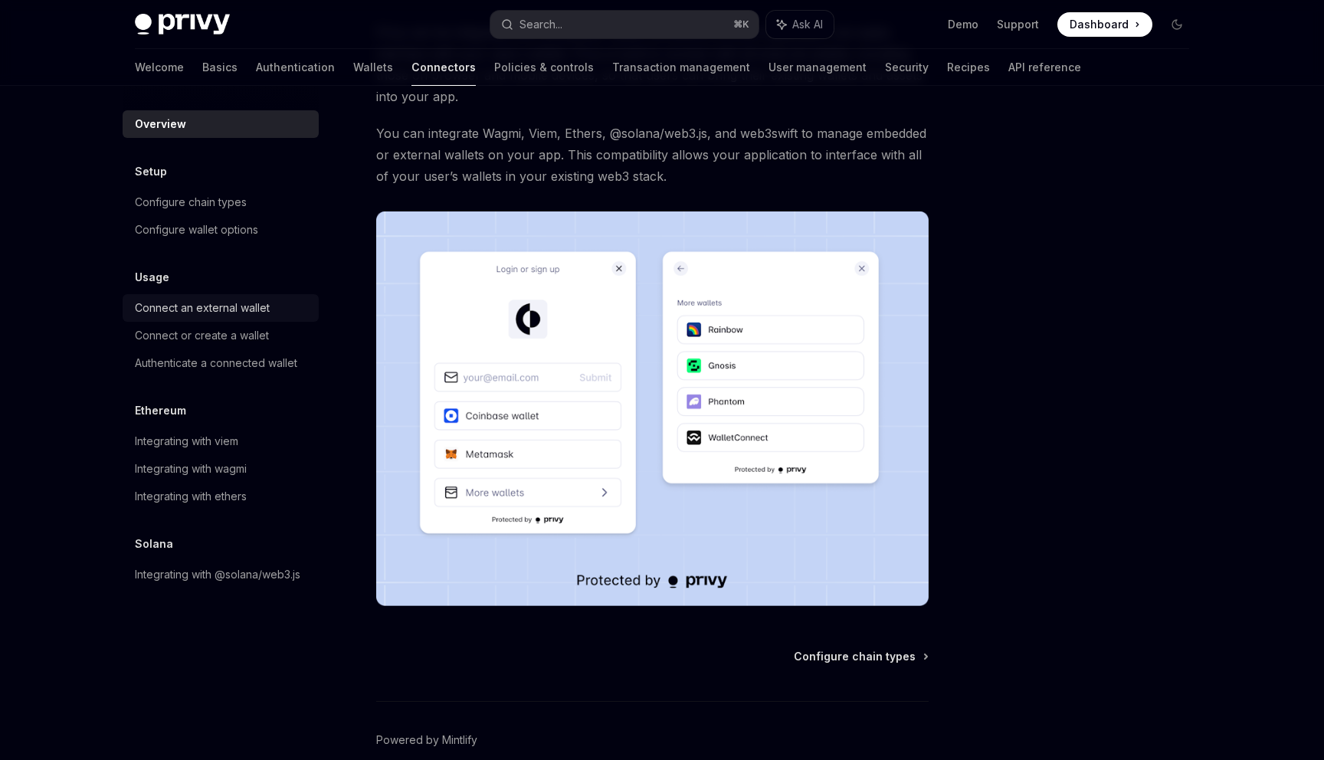
click at [227, 300] on div "Connect an external wallet" at bounding box center [202, 308] width 135 height 18
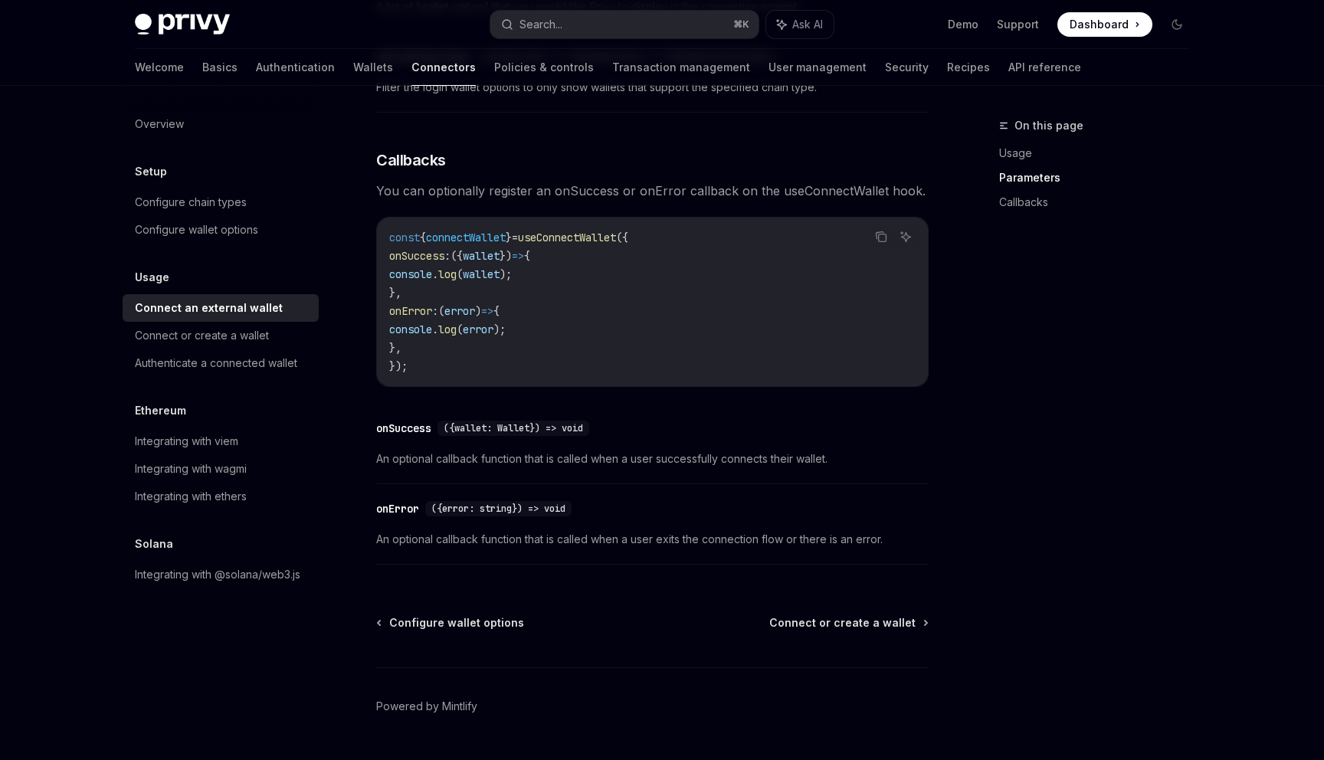
scroll to position [918, 0]
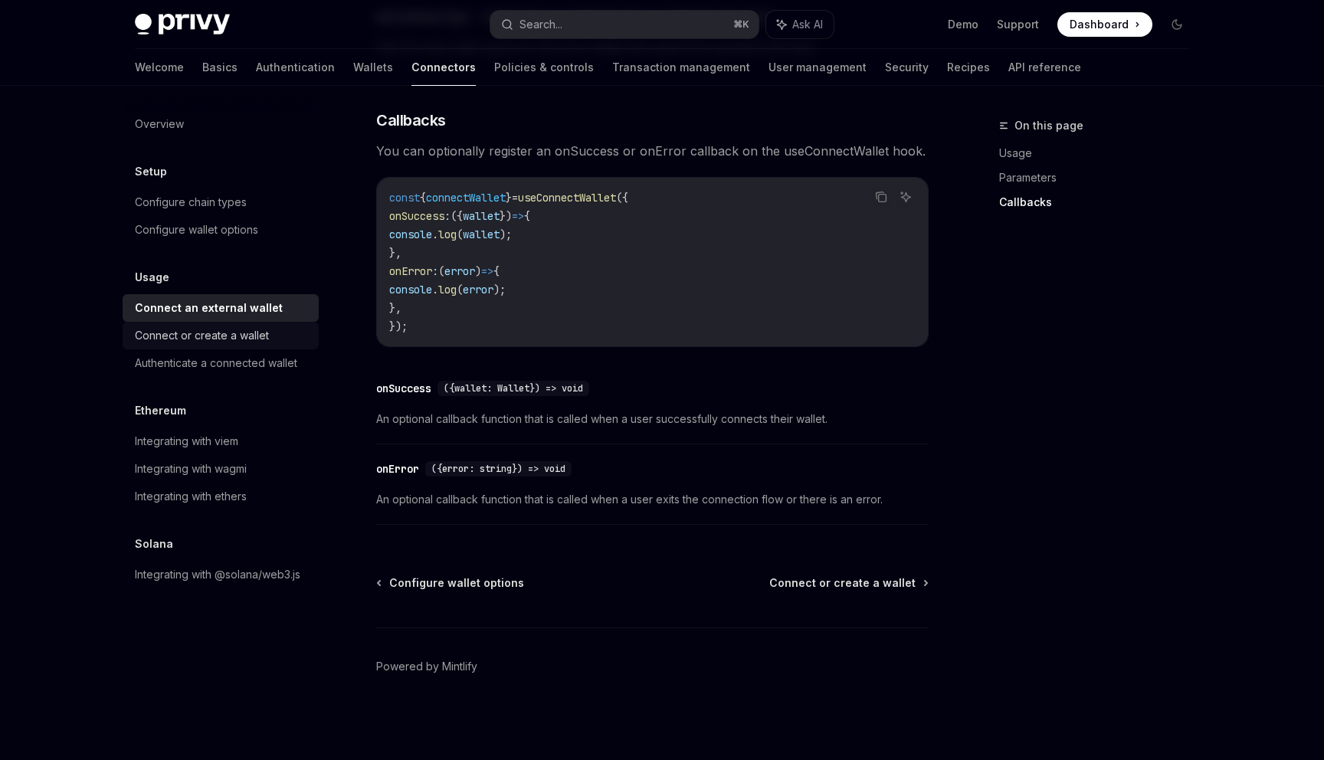
click at [301, 325] on link "Connect or create a wallet" at bounding box center [221, 336] width 196 height 28
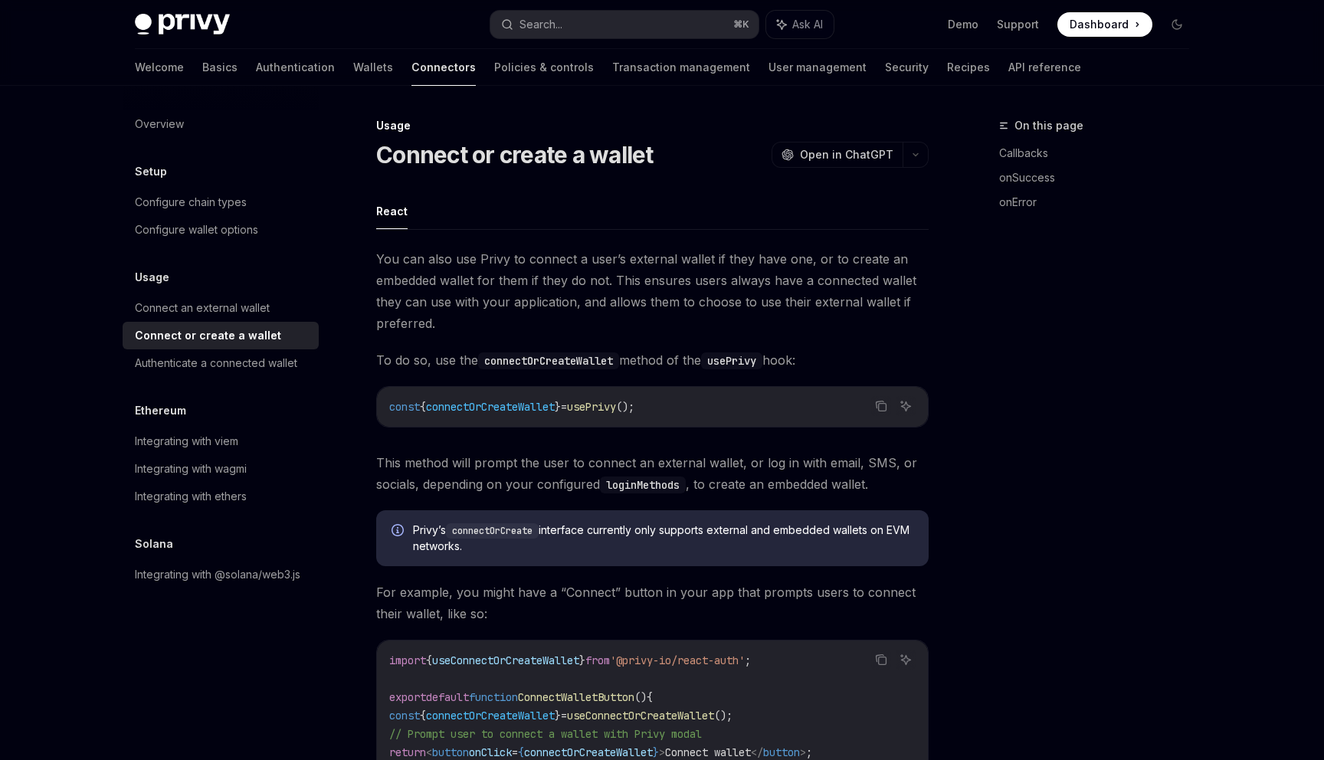
type textarea "*"
